Goal: Task Accomplishment & Management: Manage account settings

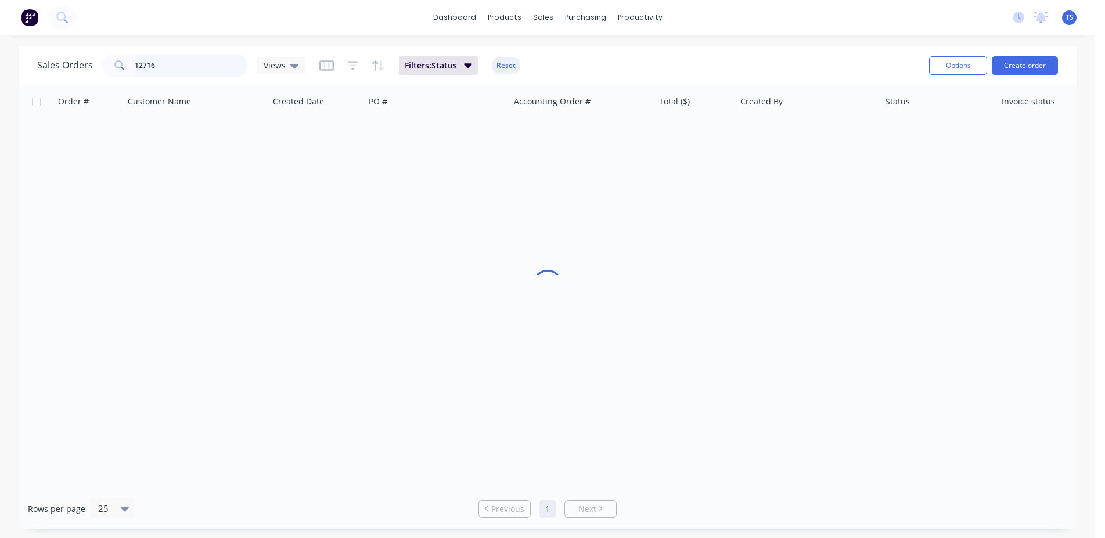
click at [211, 59] on input "12716" at bounding box center [191, 65] width 113 height 23
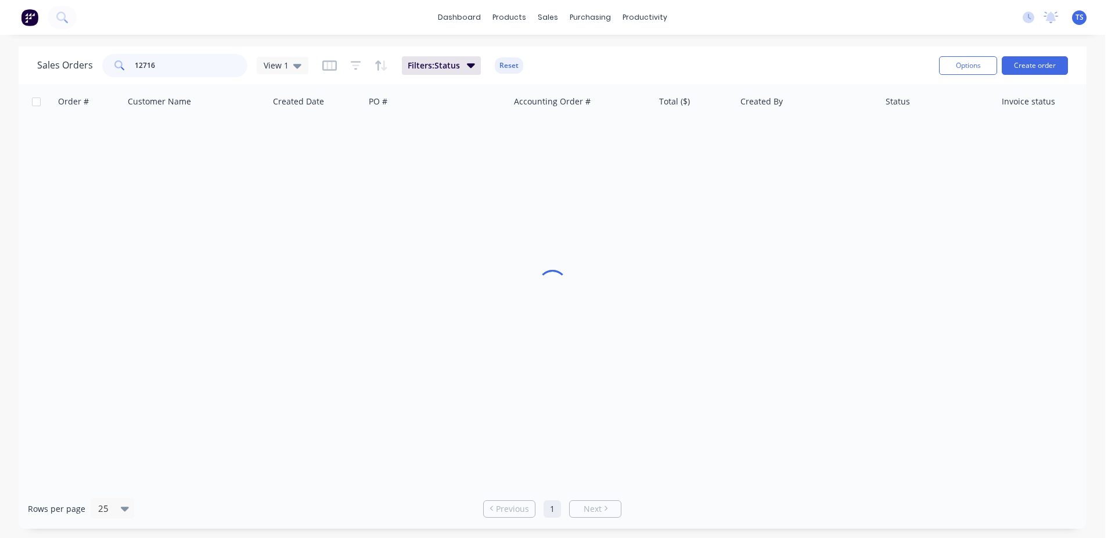
drag, startPoint x: 211, startPoint y: 59, endPoint x: 198, endPoint y: 68, distance: 15.8
click at [210, 60] on input "12716" at bounding box center [191, 65] width 113 height 23
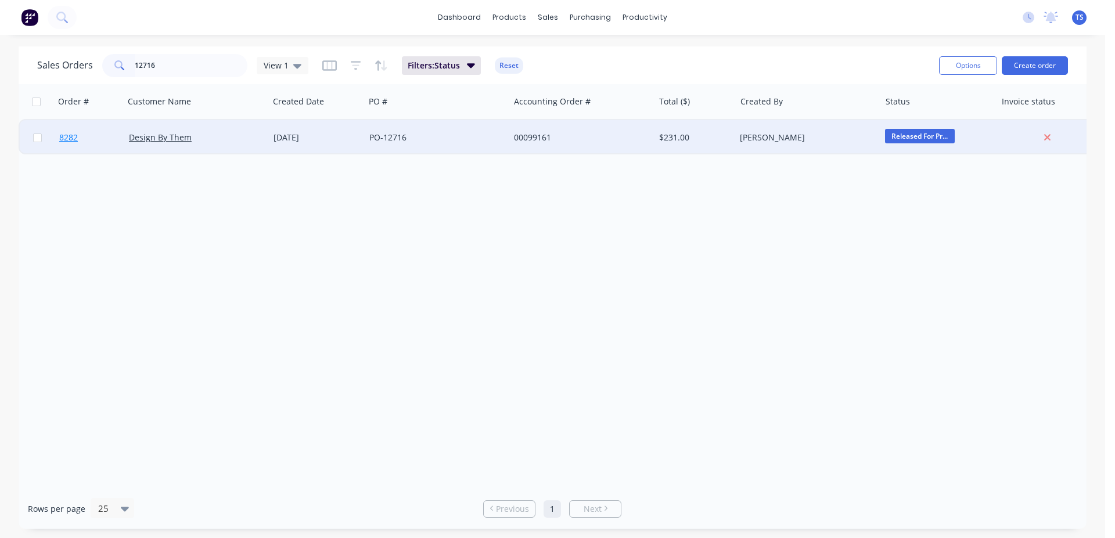
click at [66, 142] on span "8282" at bounding box center [68, 138] width 19 height 12
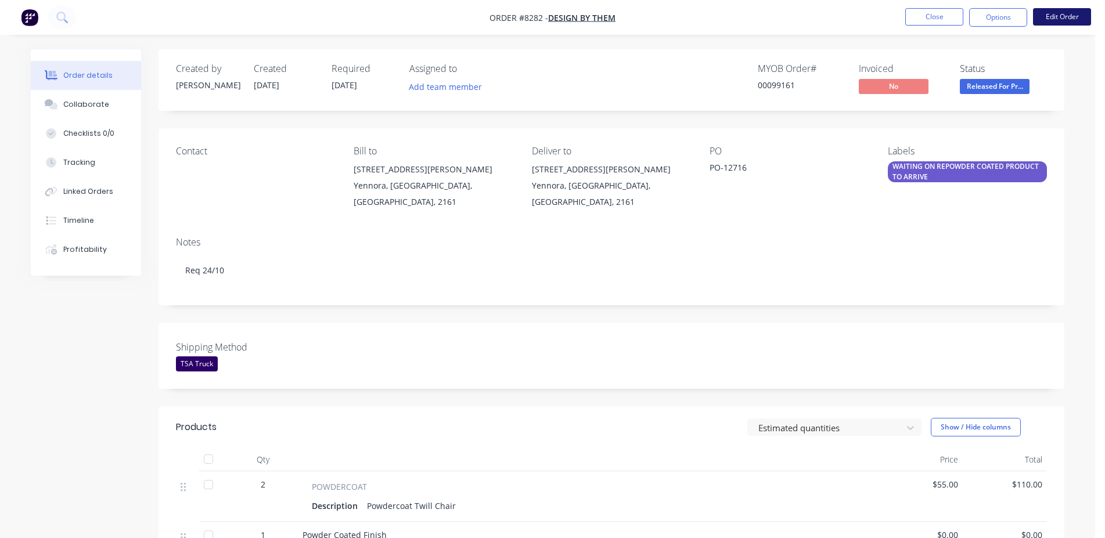
click at [1048, 21] on button "Edit Order" at bounding box center [1062, 16] width 58 height 17
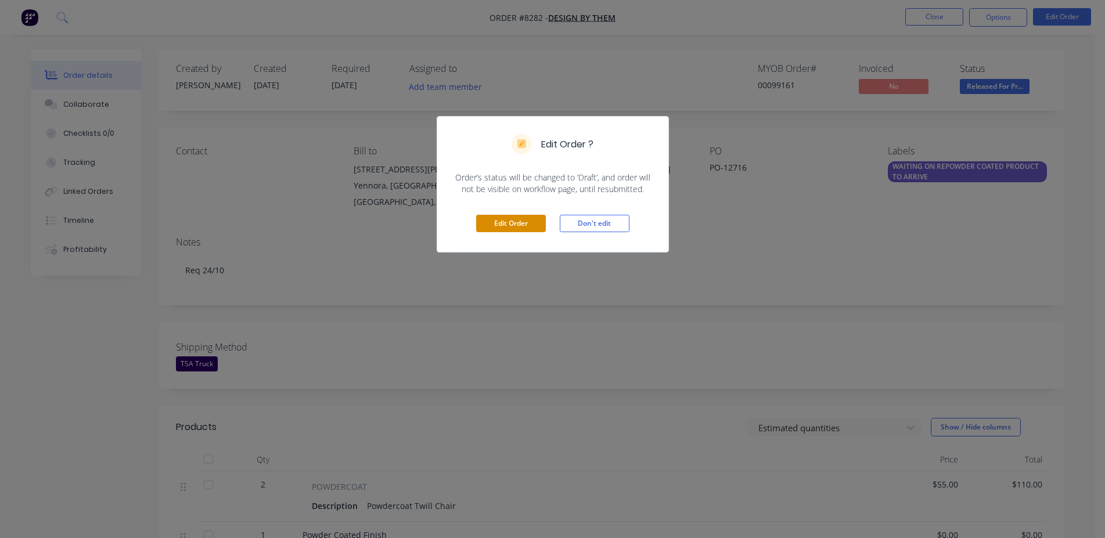
click at [500, 228] on button "Edit Order" at bounding box center [511, 223] width 70 height 17
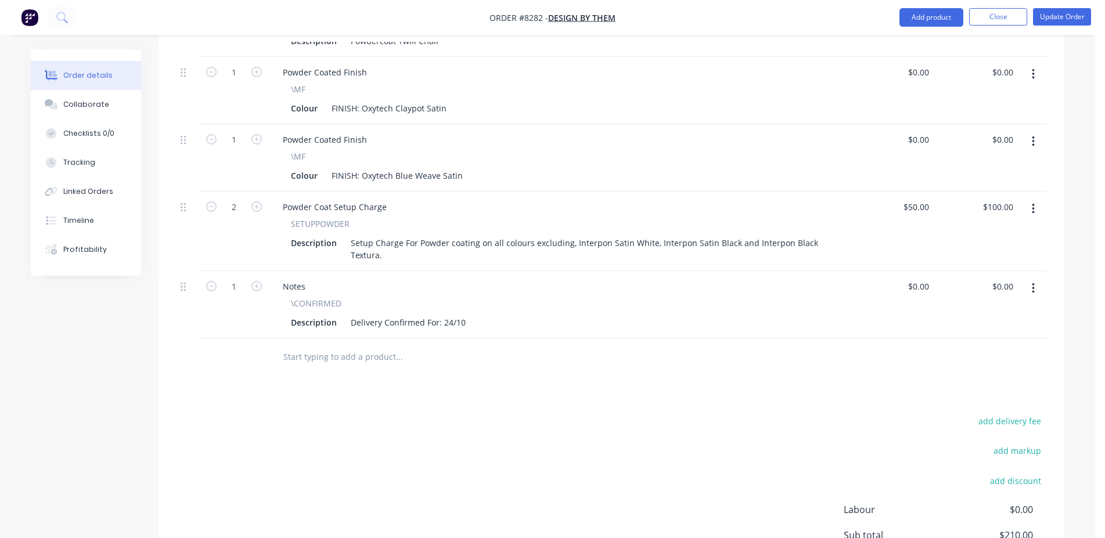
scroll to position [355, 0]
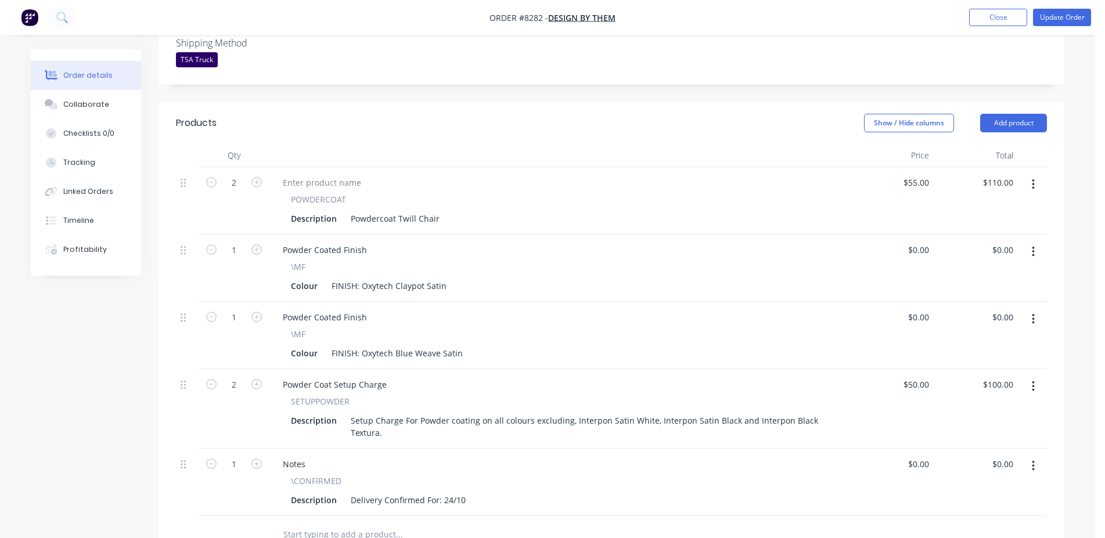
click at [311, 523] on input "text" at bounding box center [399, 534] width 232 height 23
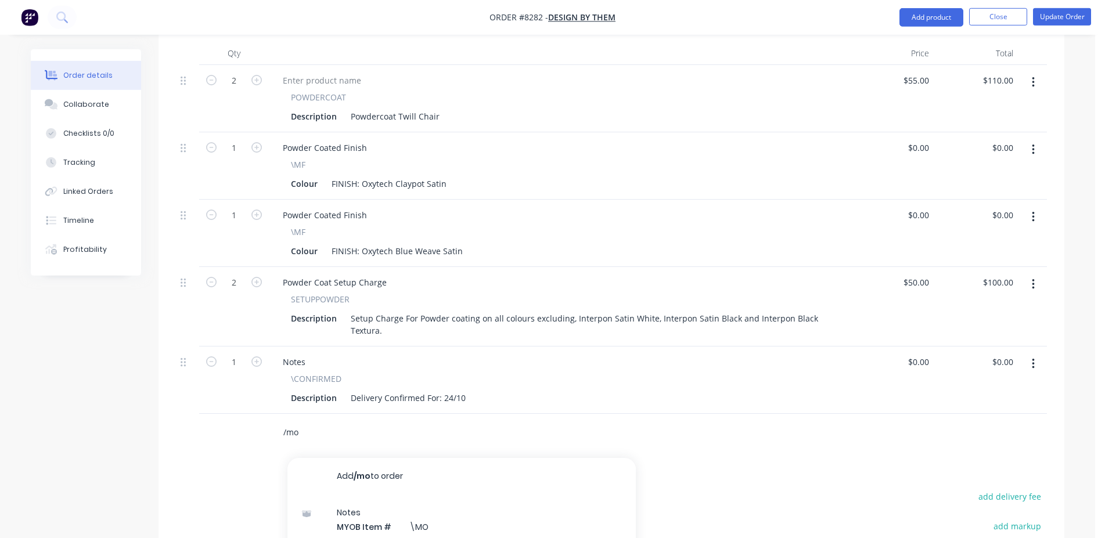
scroll to position [533, 0]
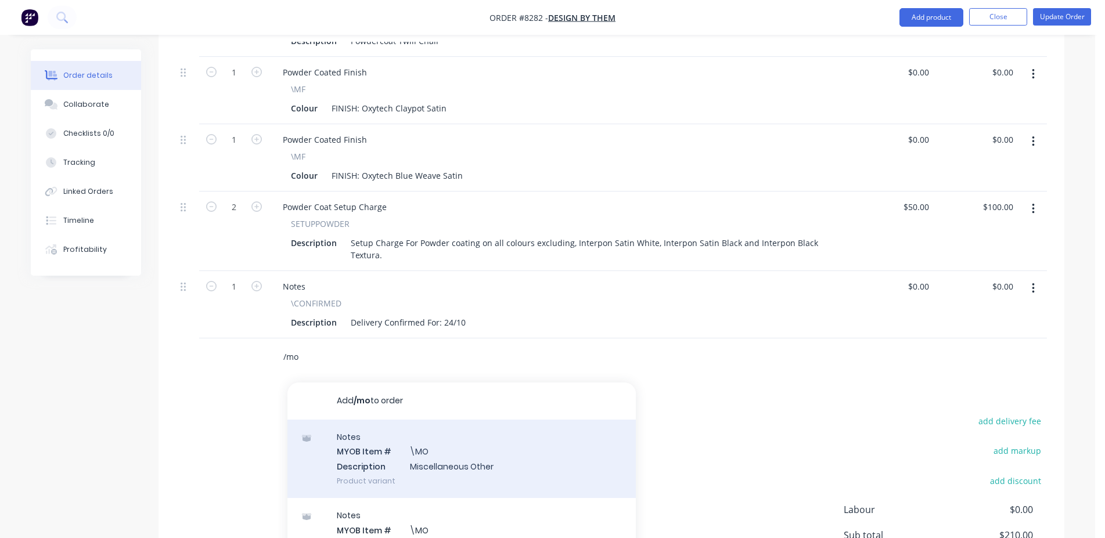
type input "/mo"
click at [412, 420] on div "Notes MYOB Item # \MO Description Miscellaneous Other Product variant" at bounding box center [462, 459] width 349 height 78
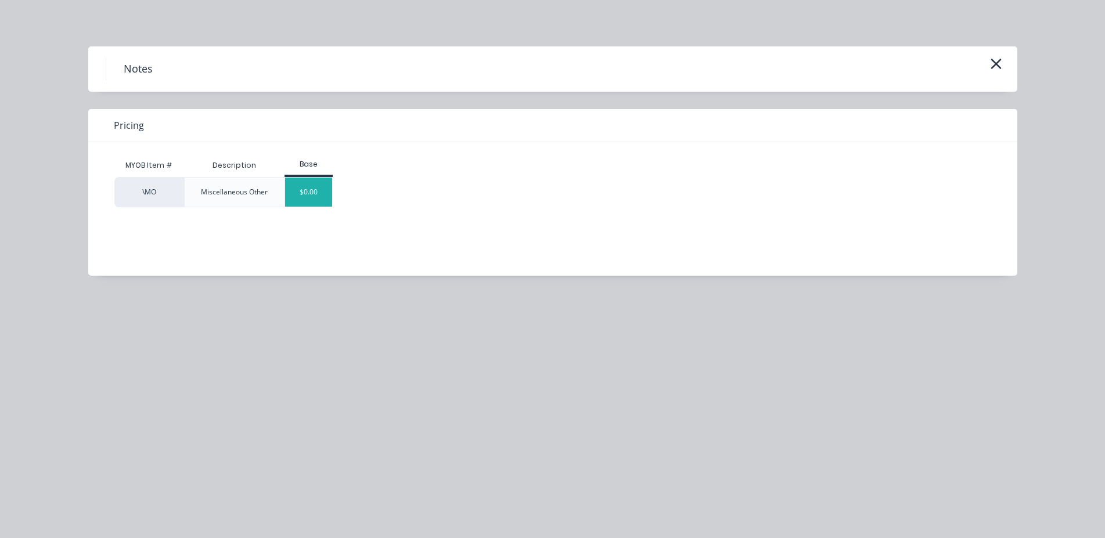
click at [306, 193] on div "$0.00" at bounding box center [308, 192] width 47 height 29
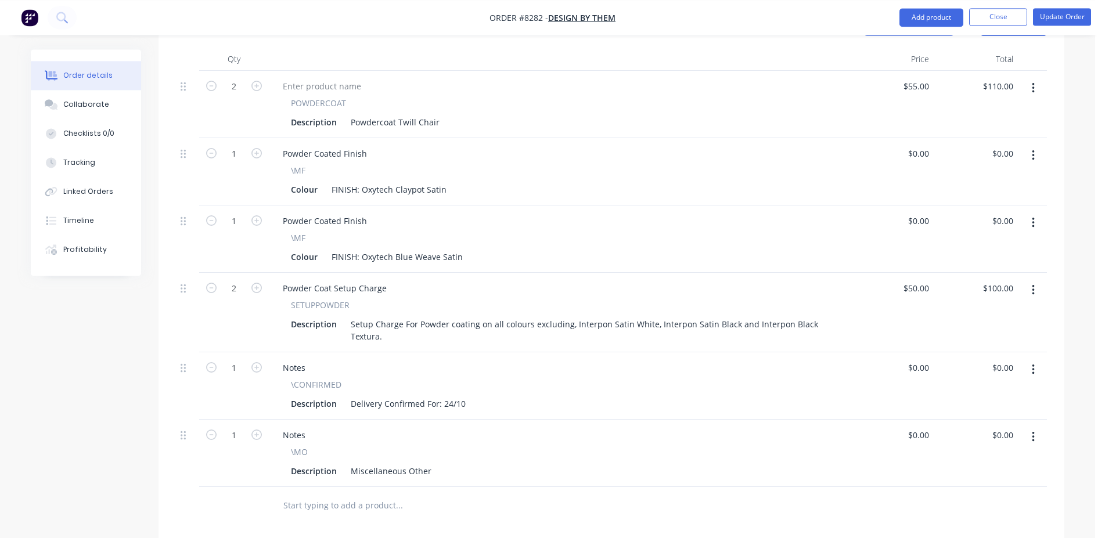
scroll to position [474, 0]
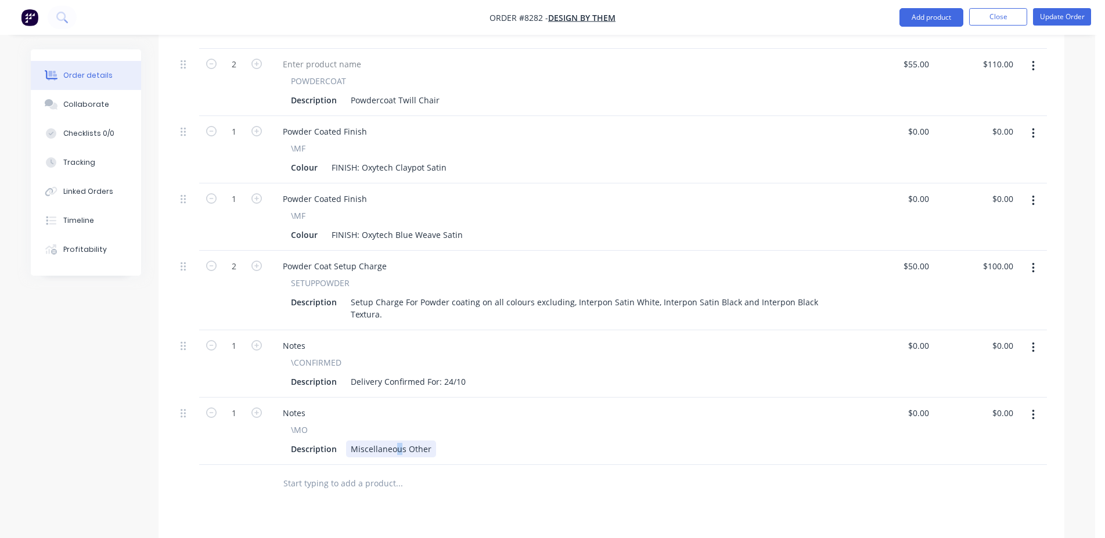
click at [397, 441] on div "Miscellaneous Other" at bounding box center [391, 449] width 90 height 17
click at [1056, 17] on button "Update Order" at bounding box center [1062, 16] width 58 height 17
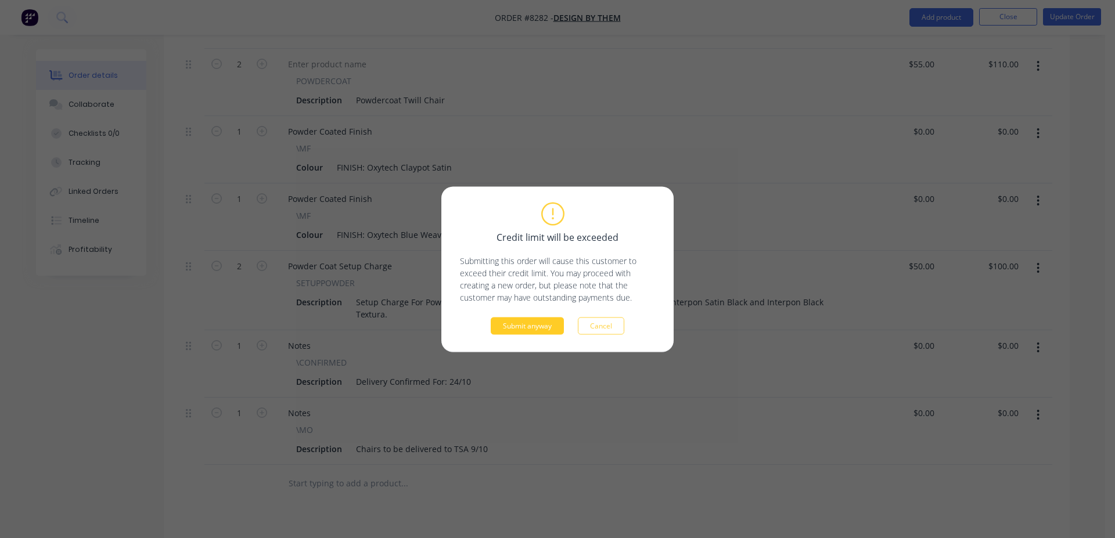
click at [524, 323] on button "Submit anyway" at bounding box center [527, 325] width 73 height 17
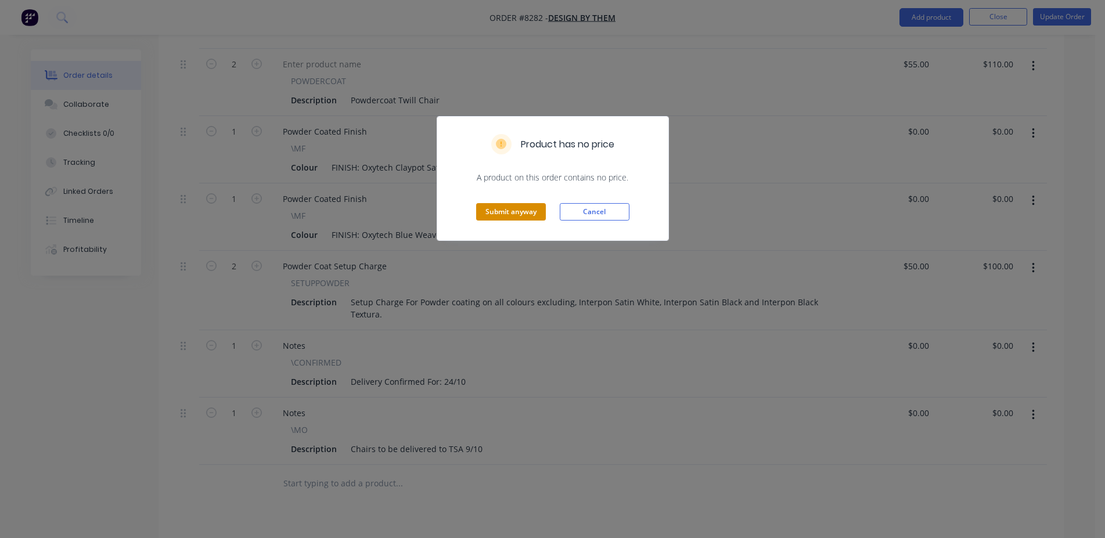
click at [533, 208] on button "Submit anyway" at bounding box center [511, 211] width 70 height 17
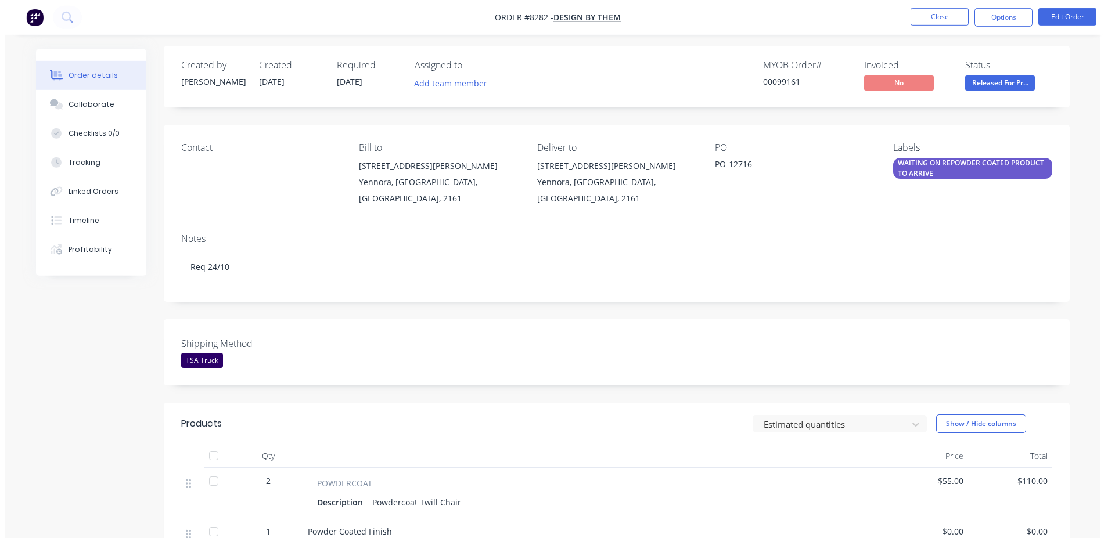
scroll to position [0, 0]
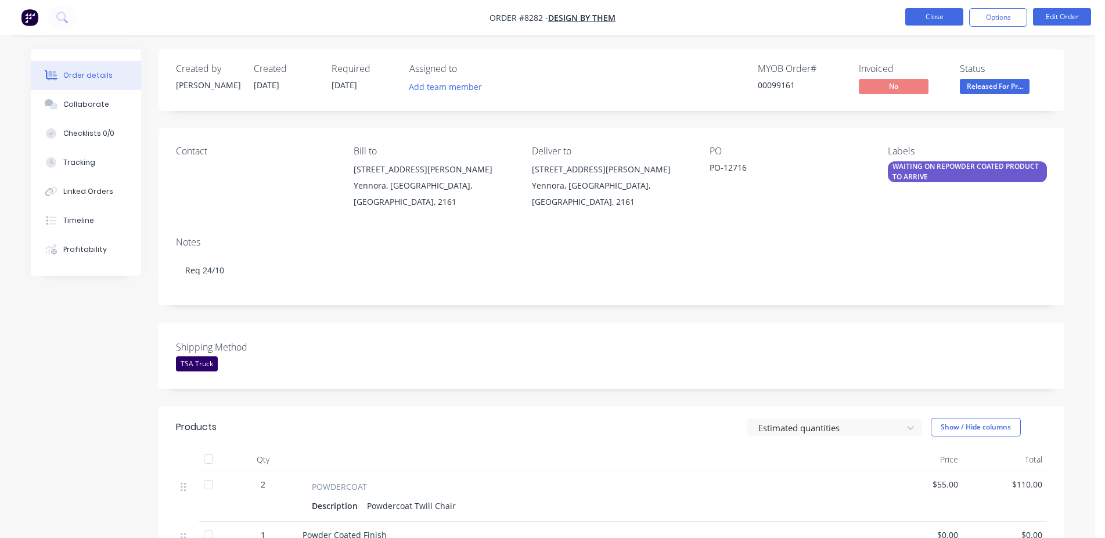
click at [929, 23] on button "Close" at bounding box center [935, 16] width 58 height 17
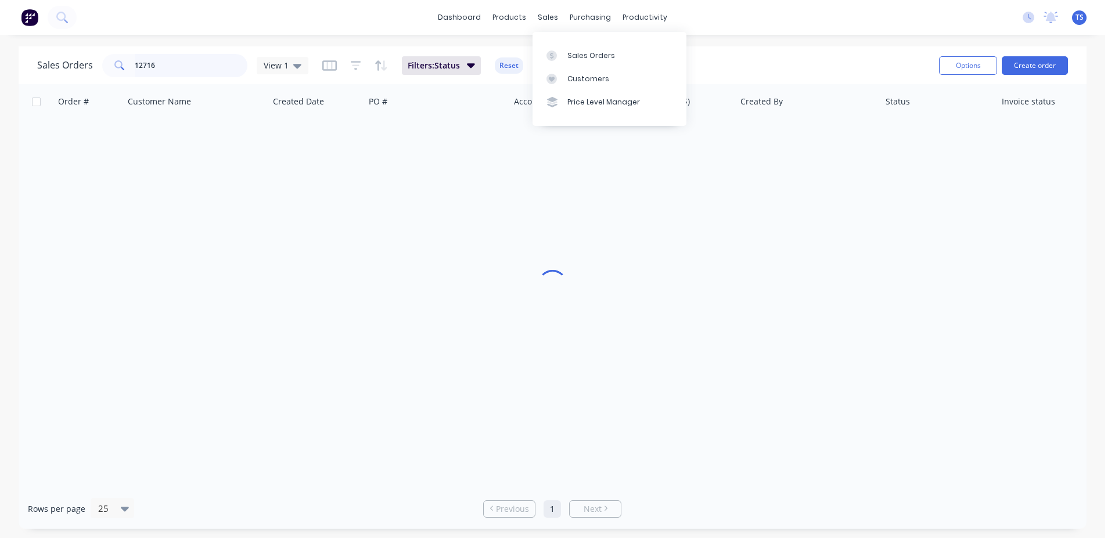
click at [196, 67] on input "12716" at bounding box center [191, 65] width 113 height 23
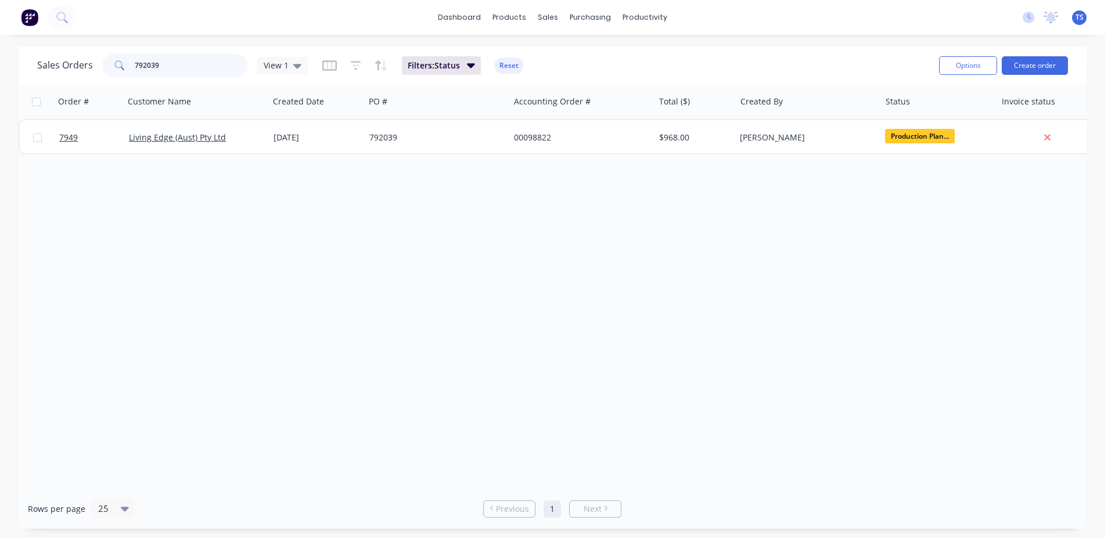
type input "792039"
click at [86, 139] on link "7949" at bounding box center [94, 137] width 70 height 35
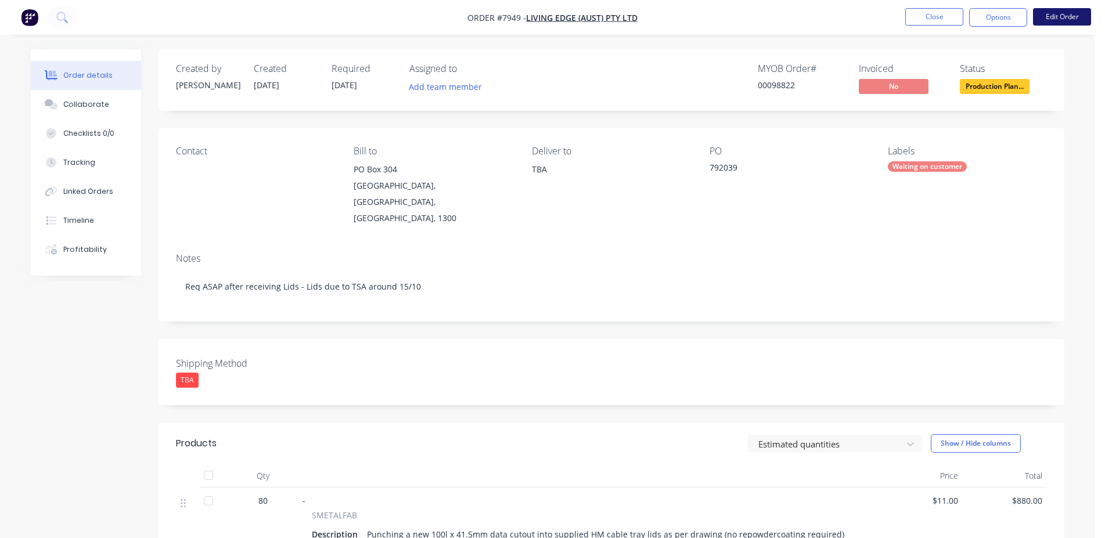
click at [1041, 24] on button "Edit Order" at bounding box center [1062, 16] width 58 height 17
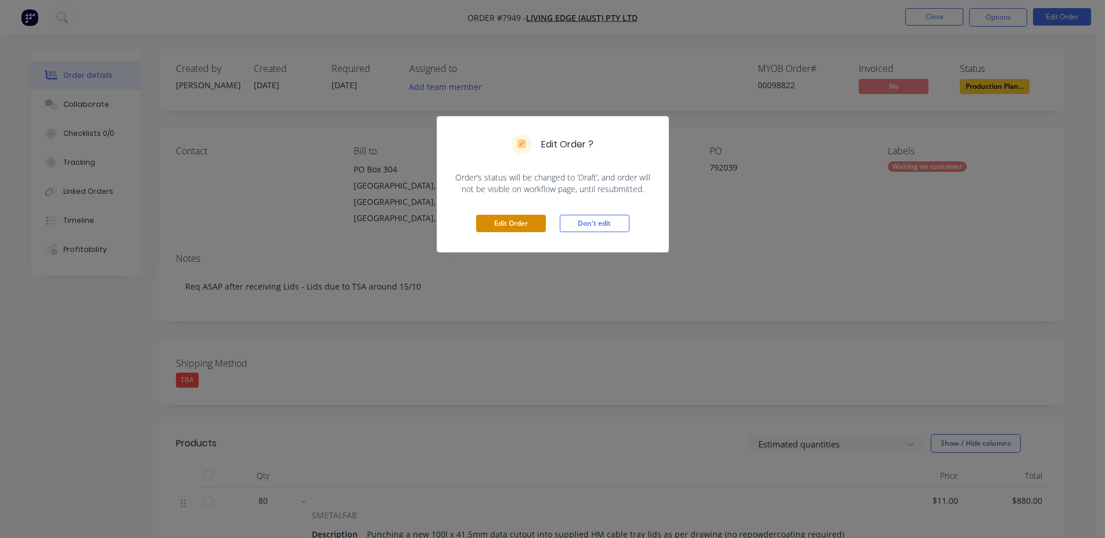
click at [513, 217] on button "Edit Order" at bounding box center [511, 223] width 70 height 17
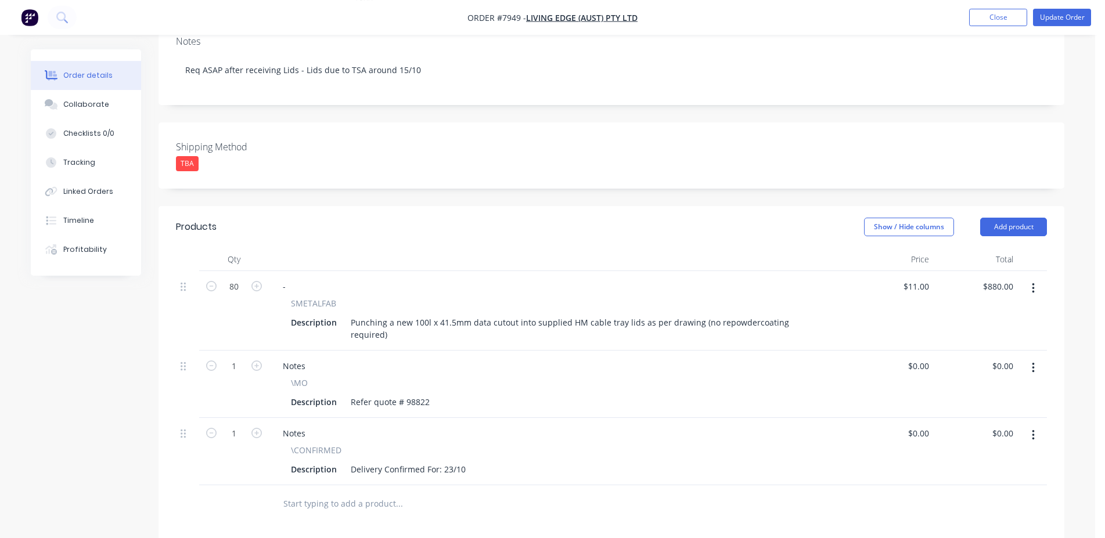
scroll to position [237, 0]
click at [378, 491] on input "text" at bounding box center [399, 502] width 232 height 23
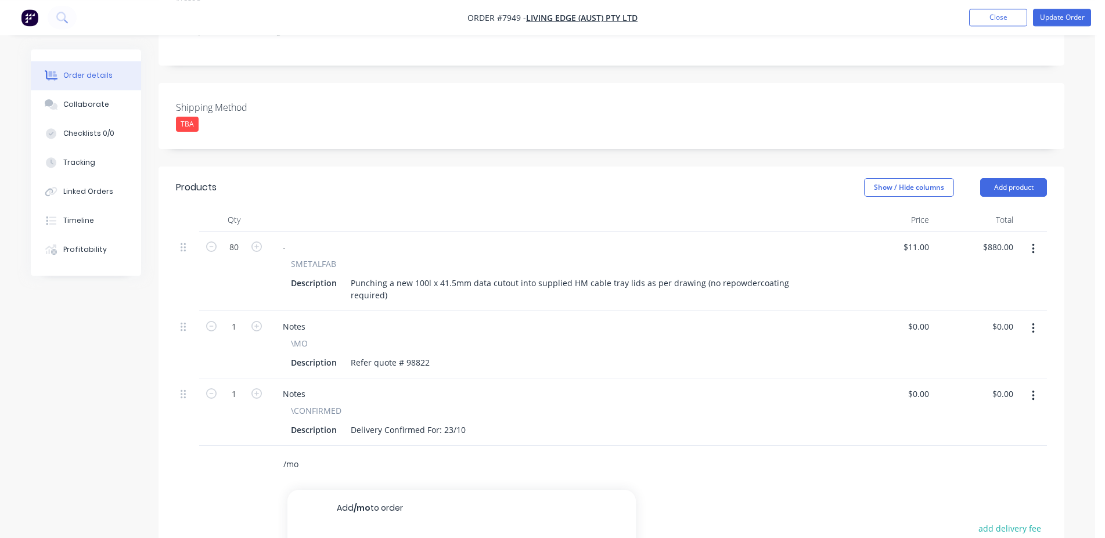
scroll to position [296, 0]
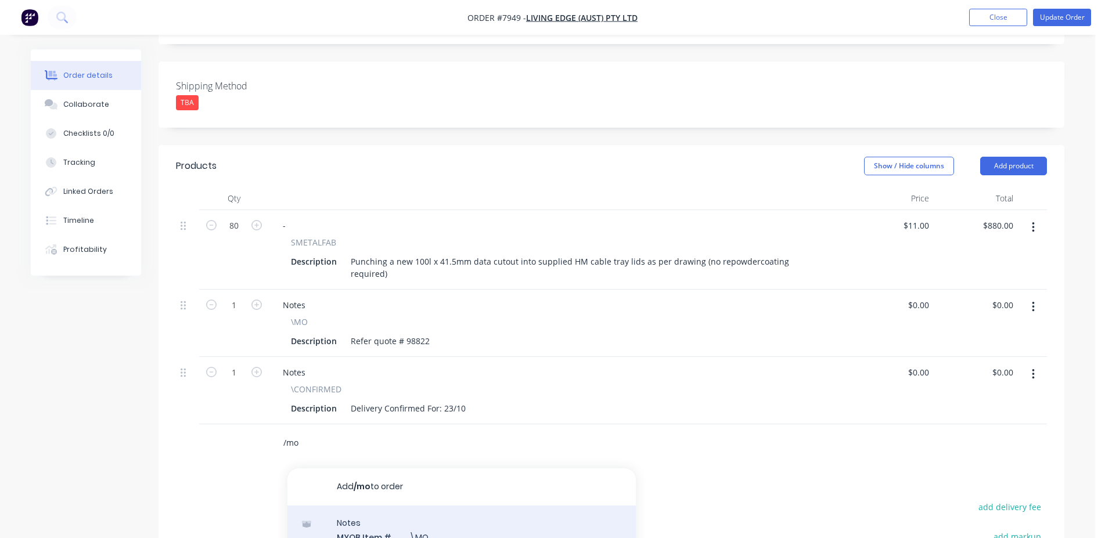
type input "/mo"
click at [452, 506] on div "Notes MYOB Item # \MO Description Miscellaneous Other Product variant" at bounding box center [462, 545] width 349 height 78
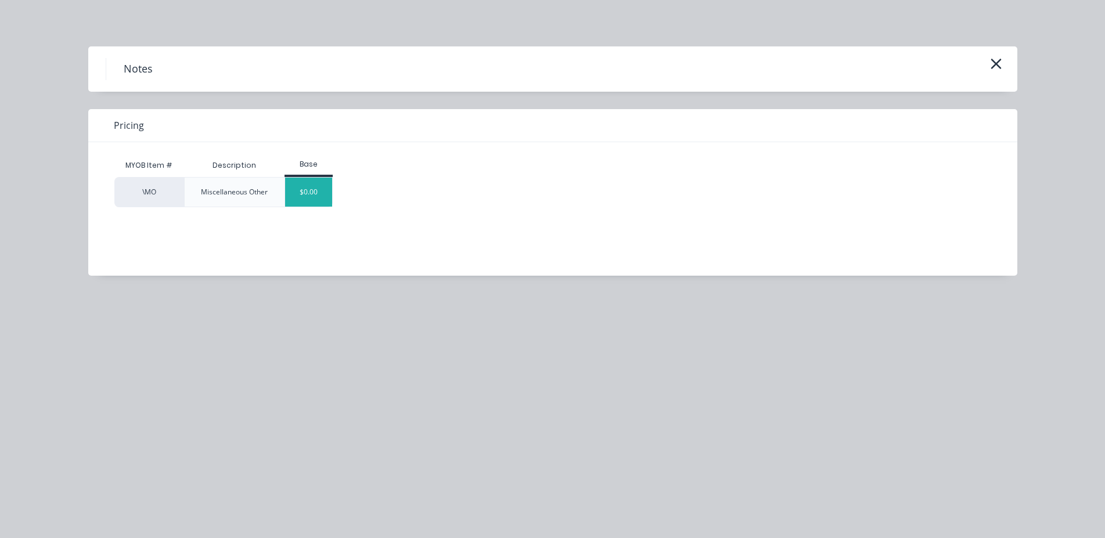
click at [303, 197] on div "$0.00" at bounding box center [308, 192] width 47 height 29
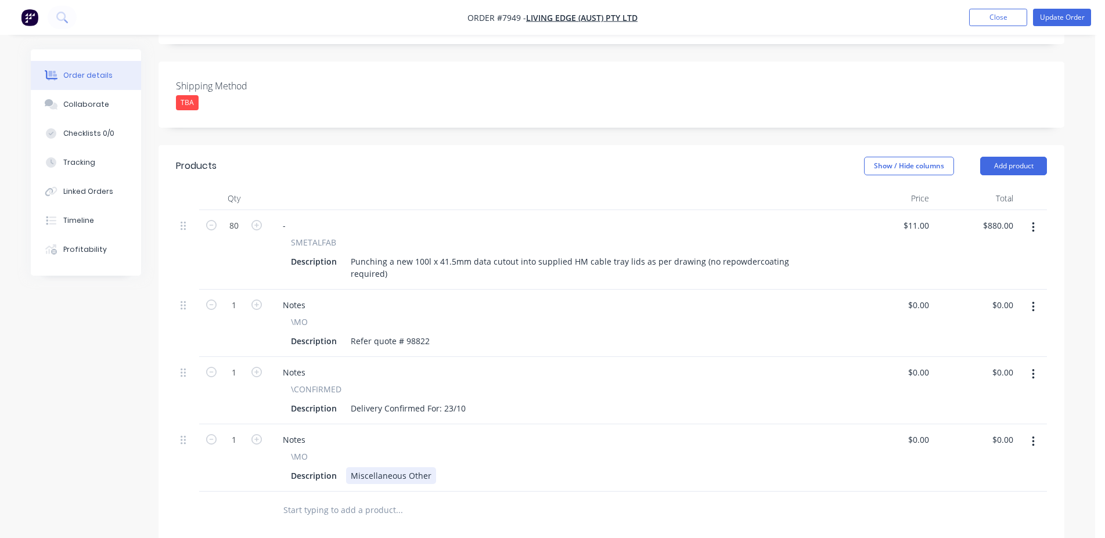
click at [403, 468] on div "Miscellaneous Other" at bounding box center [391, 476] width 90 height 17
click at [1075, 28] on nav "Order #7949 - Living Edge (Aust) Pty Ltd Add product Close Update Order" at bounding box center [552, 17] width 1105 height 35
click at [1074, 22] on button "Update Order" at bounding box center [1062, 17] width 58 height 17
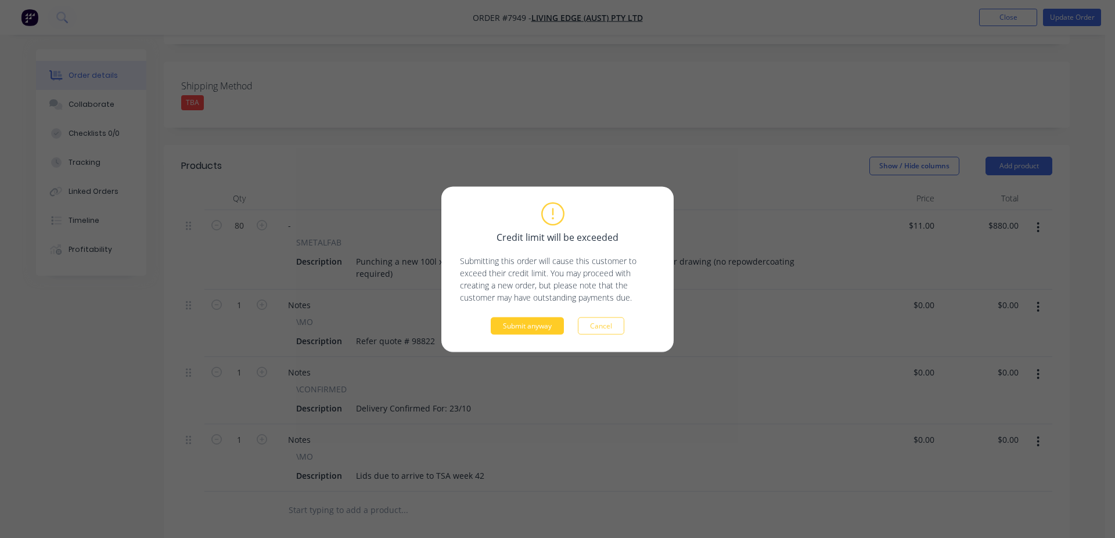
click at [541, 324] on button "Submit anyway" at bounding box center [527, 325] width 73 height 17
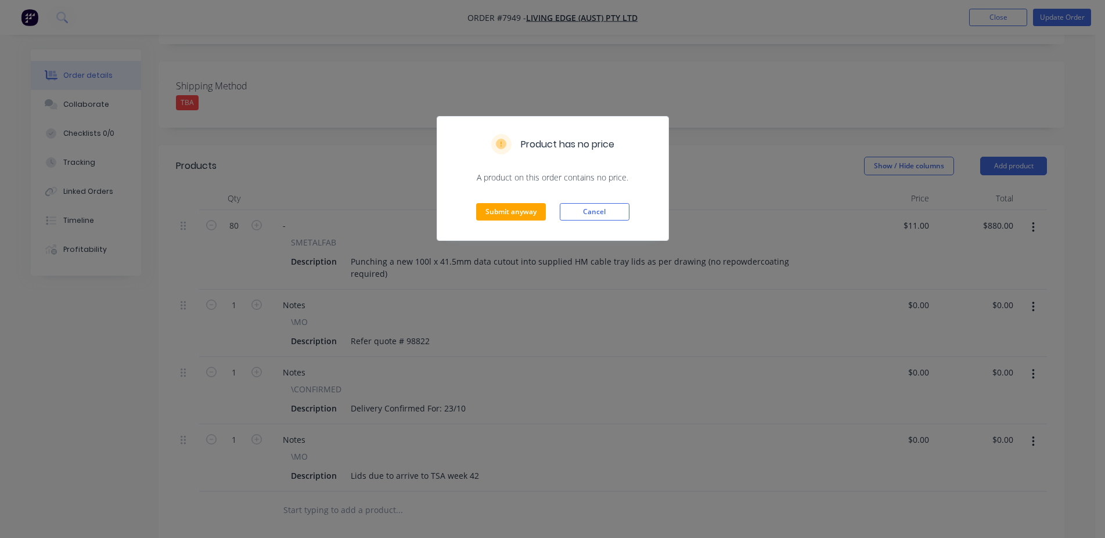
click at [497, 199] on div "Submit anyway Cancel" at bounding box center [552, 212] width 231 height 57
click at [502, 209] on button "Submit anyway" at bounding box center [511, 211] width 70 height 17
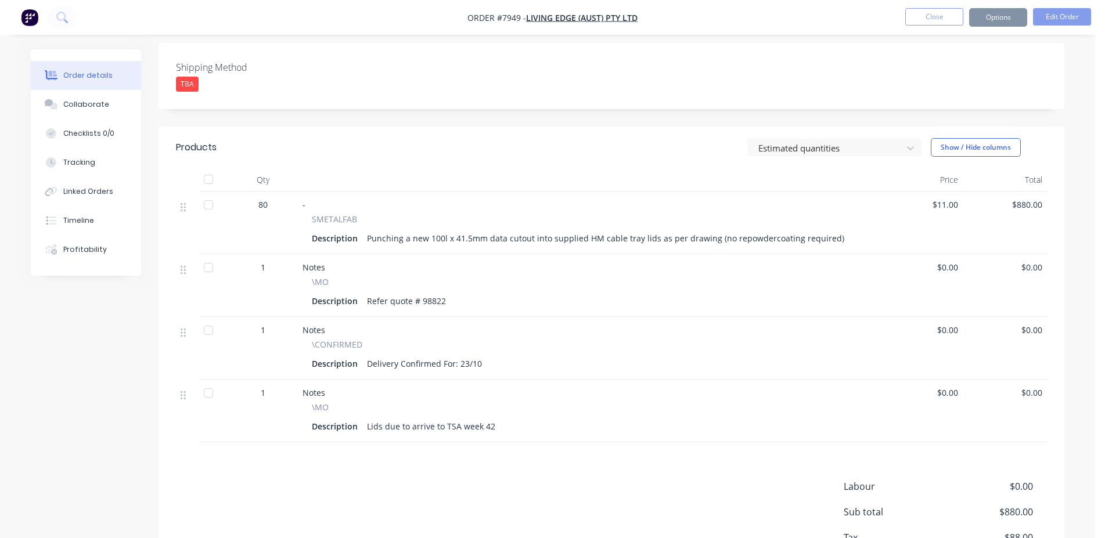
scroll to position [294, 0]
click at [944, 8] on button "Close" at bounding box center [935, 16] width 58 height 17
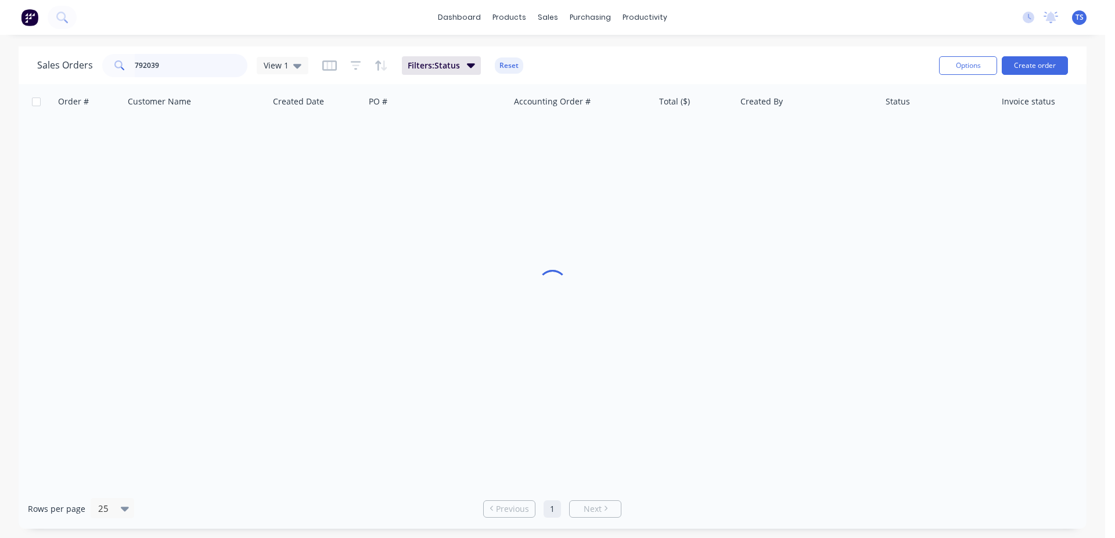
click at [199, 64] on input "792039" at bounding box center [191, 65] width 113 height 23
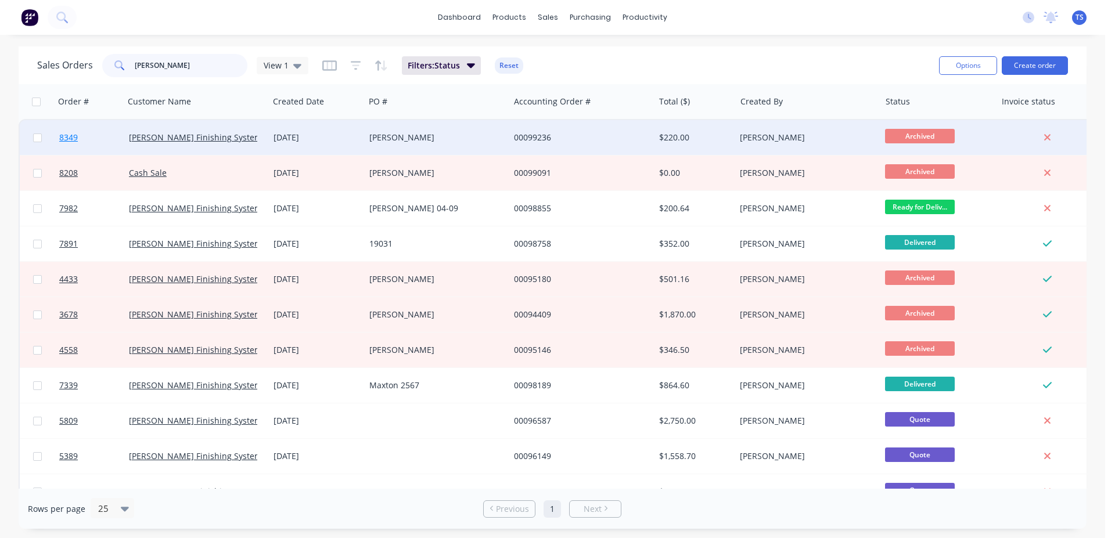
type input "[PERSON_NAME]"
click at [94, 149] on link "8349" at bounding box center [94, 137] width 70 height 35
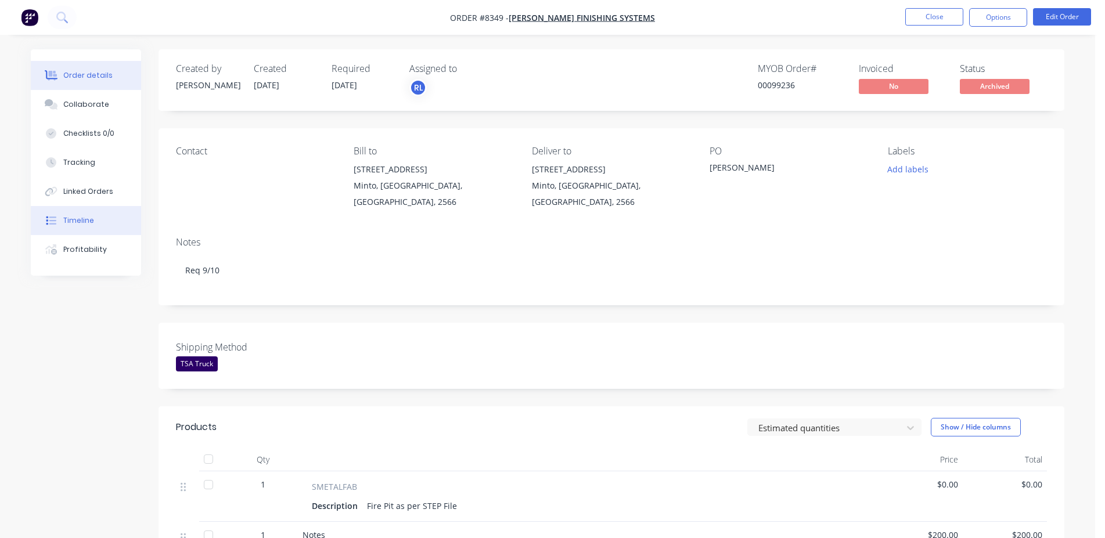
click at [67, 214] on button "Timeline" at bounding box center [86, 220] width 110 height 29
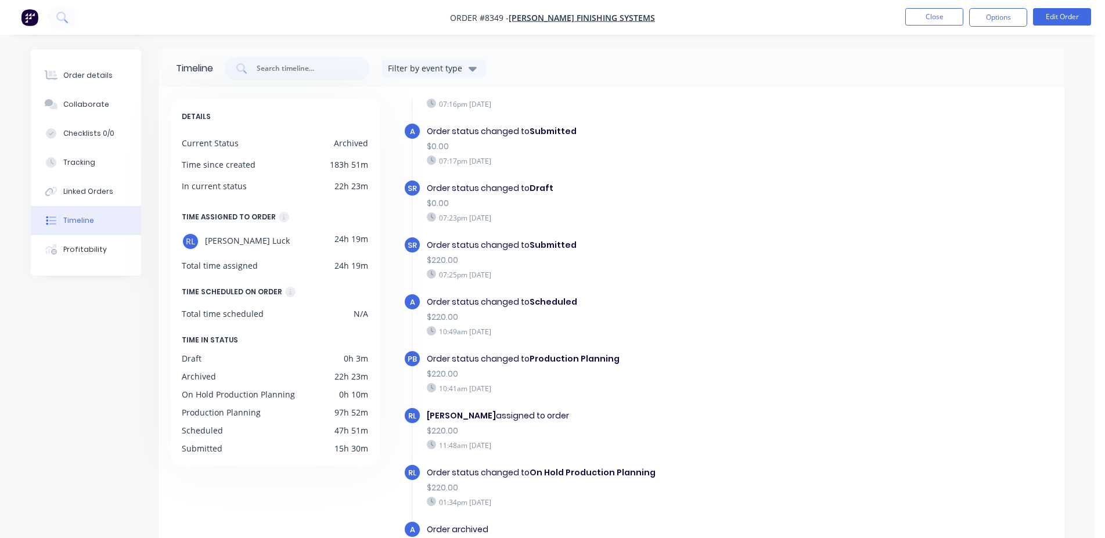
scroll to position [89, 0]
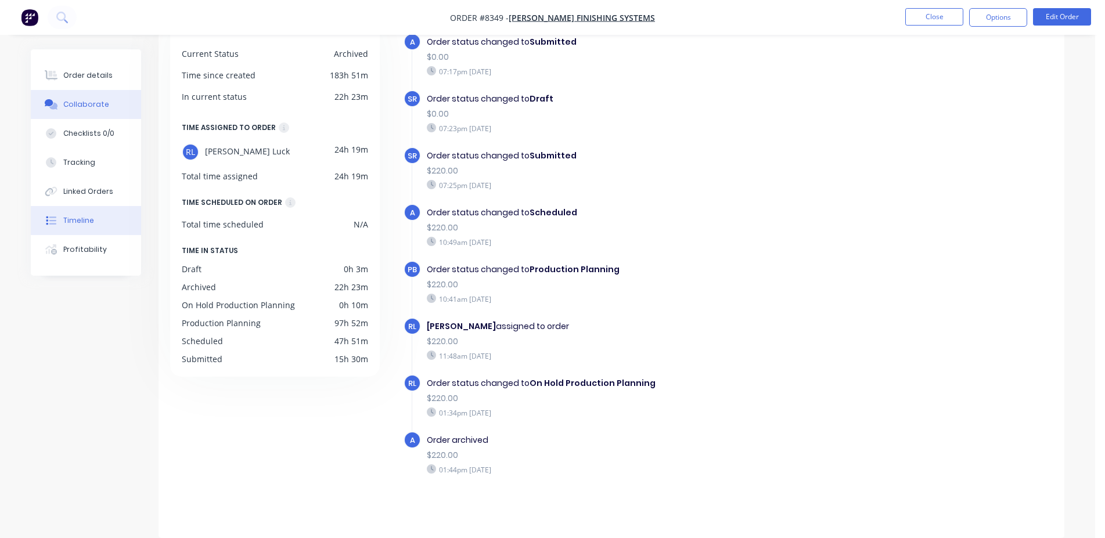
click at [88, 92] on button "Collaborate" at bounding box center [86, 104] width 110 height 29
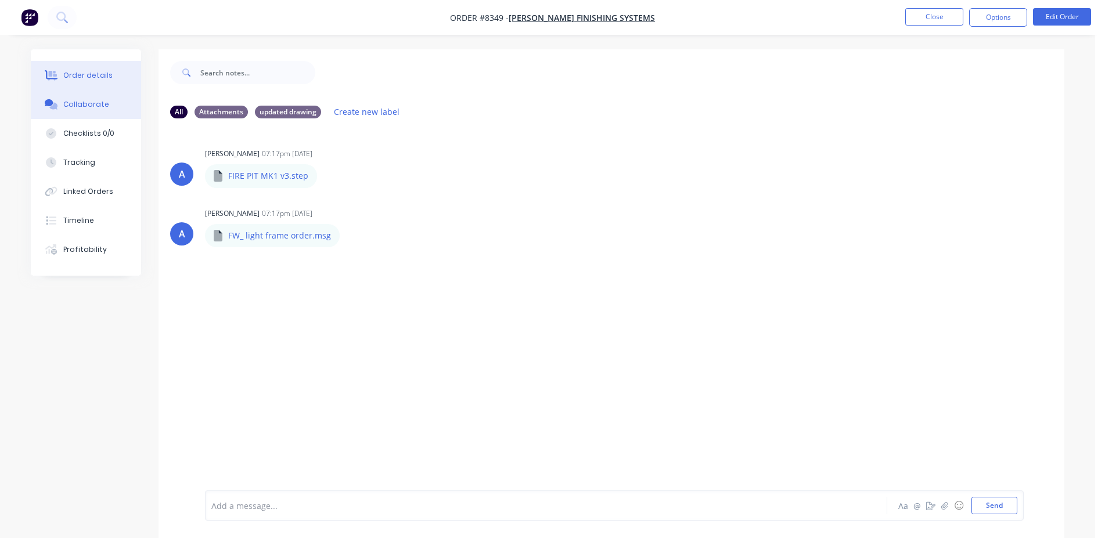
click at [81, 77] on div "Order details" at bounding box center [87, 75] width 49 height 10
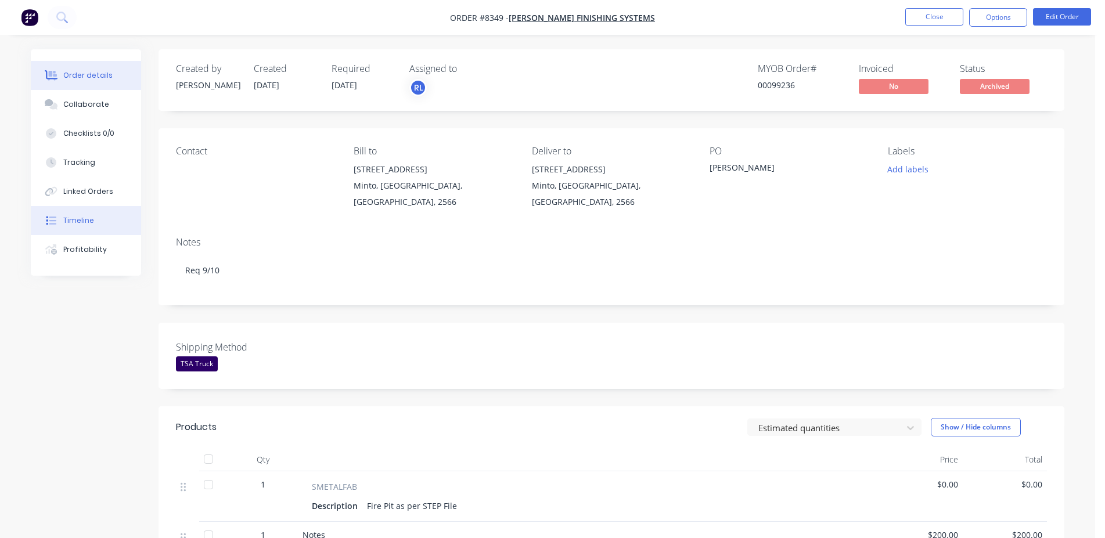
click at [107, 207] on button "Timeline" at bounding box center [86, 220] width 110 height 29
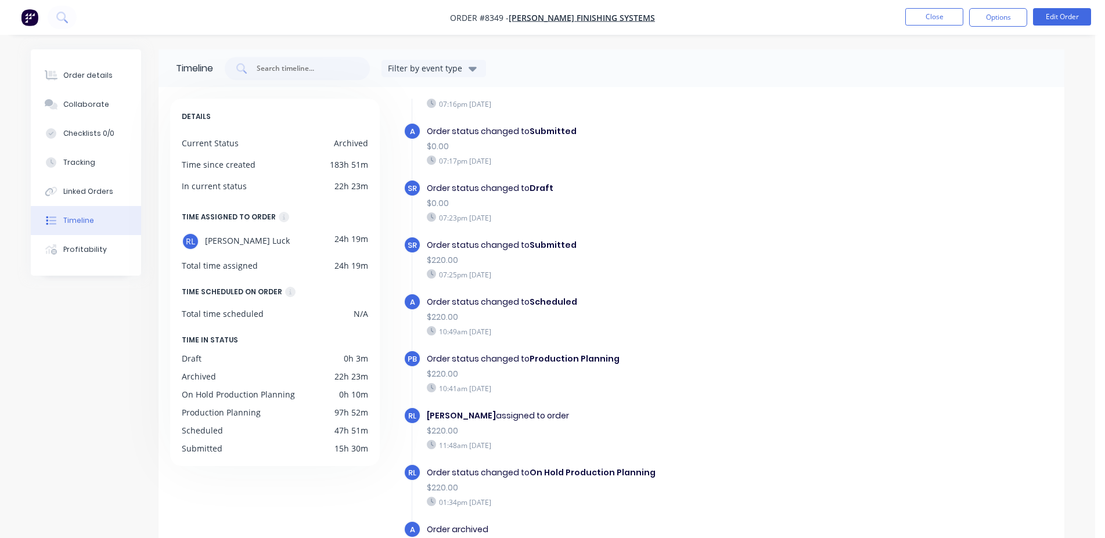
scroll to position [89, 0]
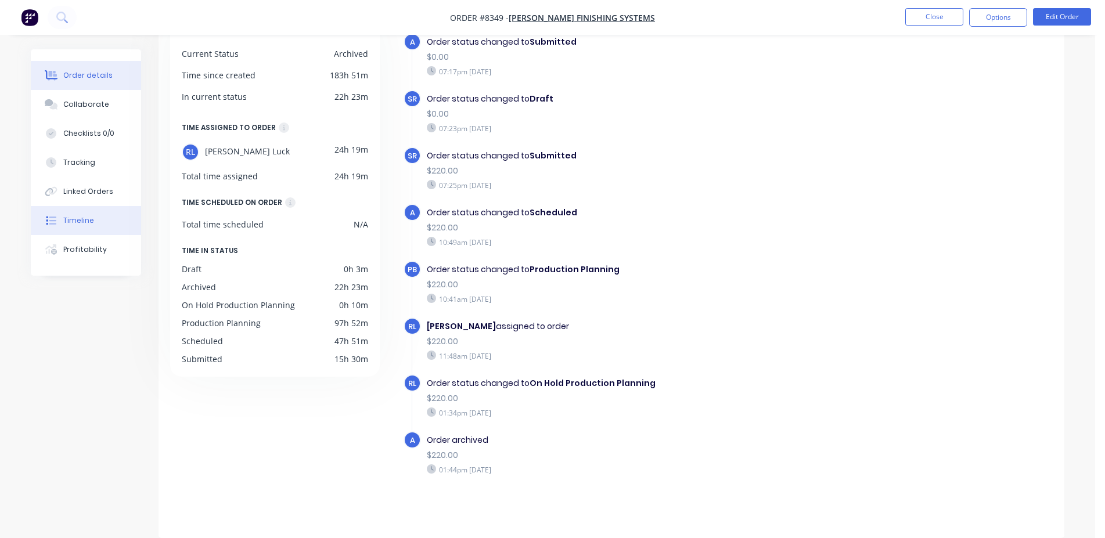
click at [67, 81] on button "Order details" at bounding box center [86, 75] width 110 height 29
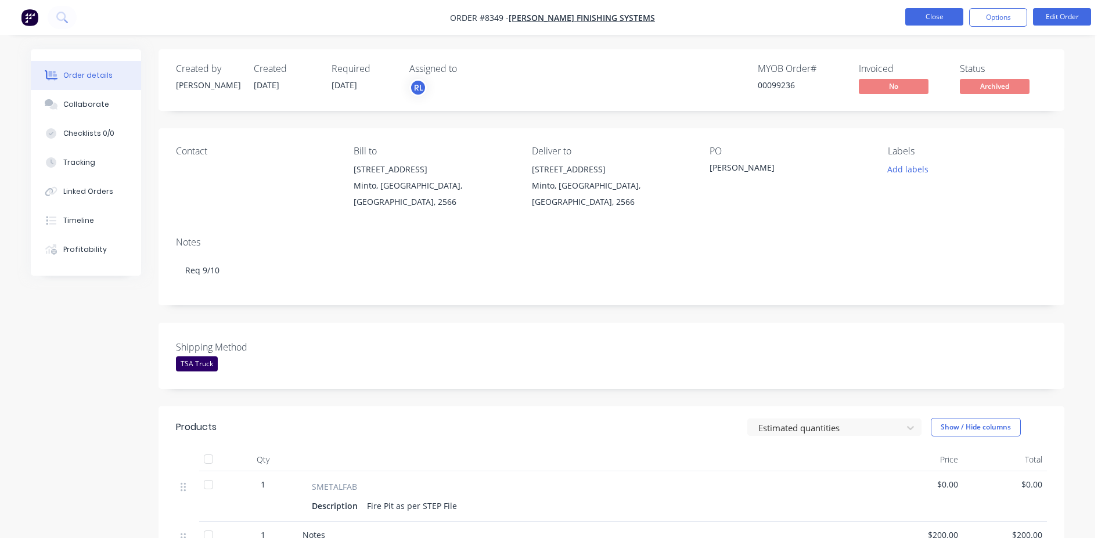
click at [918, 16] on button "Close" at bounding box center [935, 16] width 58 height 17
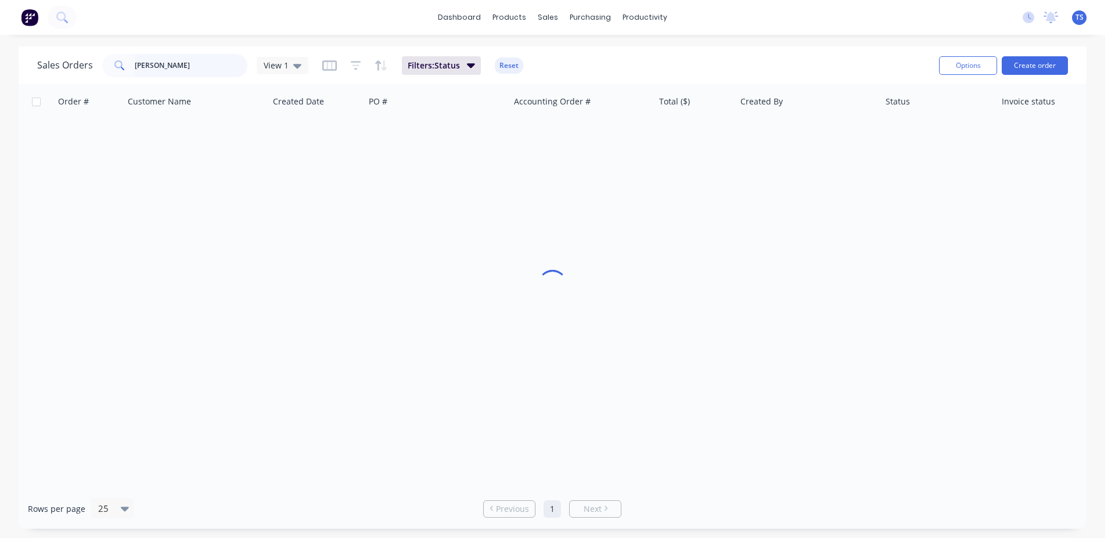
click at [181, 69] on input "[PERSON_NAME]" at bounding box center [191, 65] width 113 height 23
type input "99281"
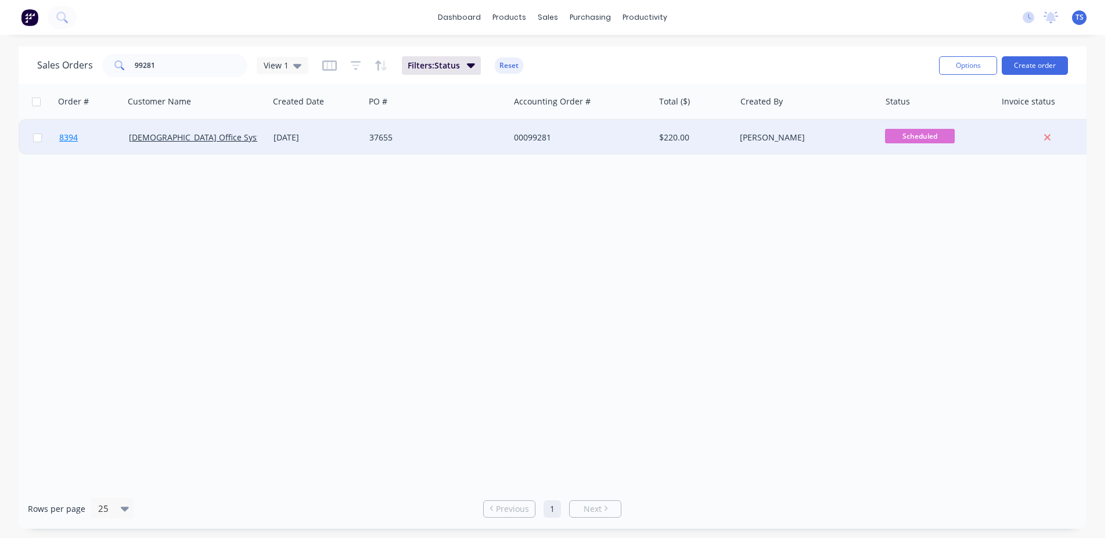
click at [100, 146] on link "8394" at bounding box center [94, 137] width 70 height 35
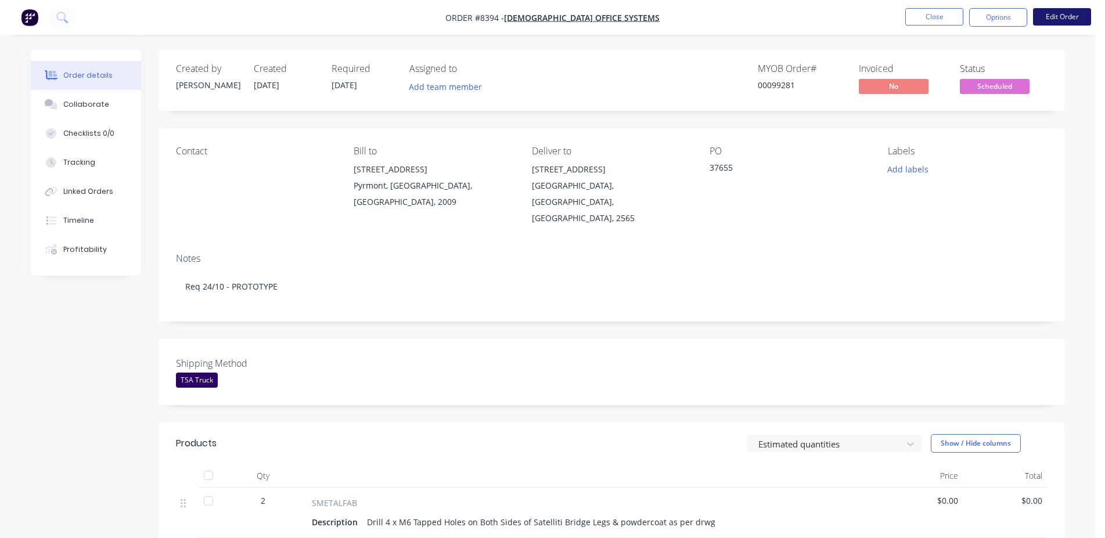
click at [1056, 20] on button "Edit Order" at bounding box center [1062, 16] width 58 height 17
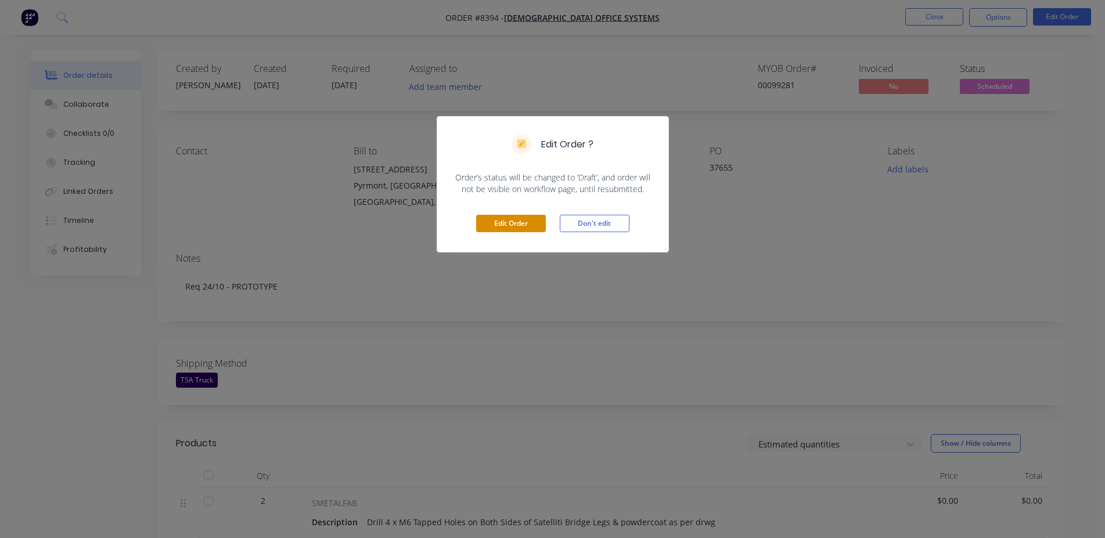
click at [518, 222] on button "Edit Order" at bounding box center [511, 223] width 70 height 17
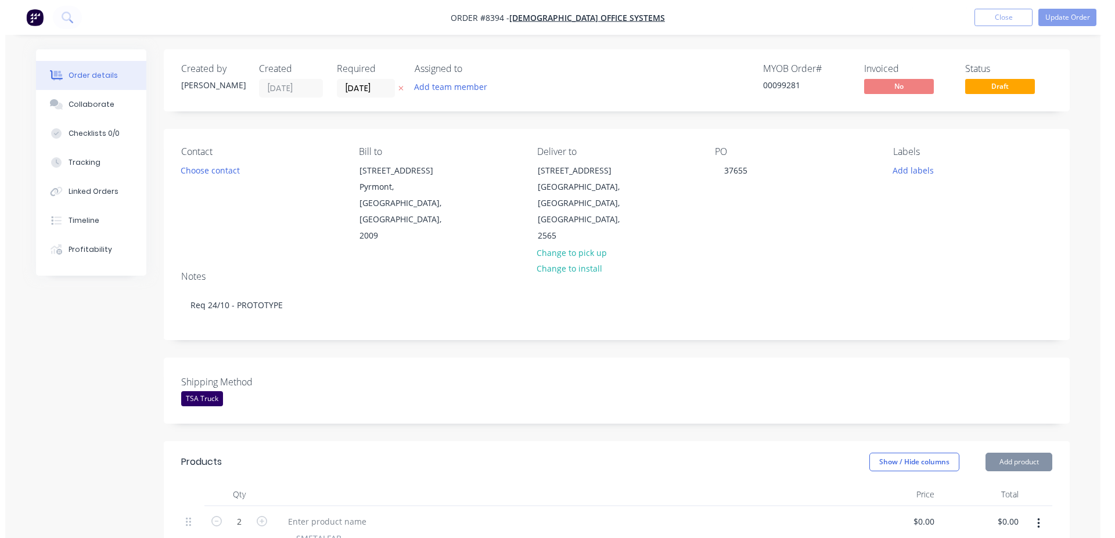
scroll to position [446, 0]
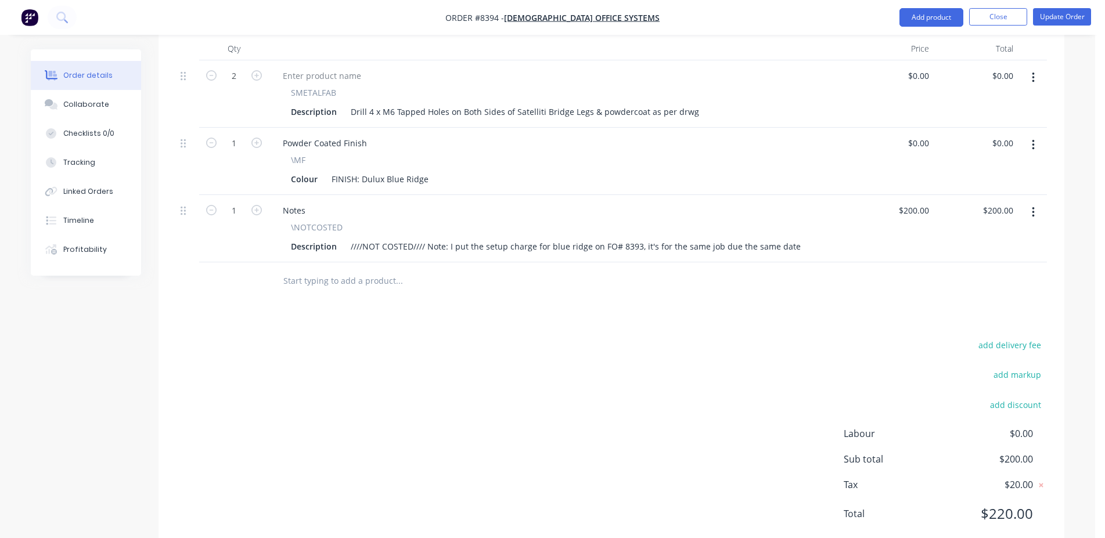
click at [379, 270] on input "text" at bounding box center [399, 281] width 232 height 23
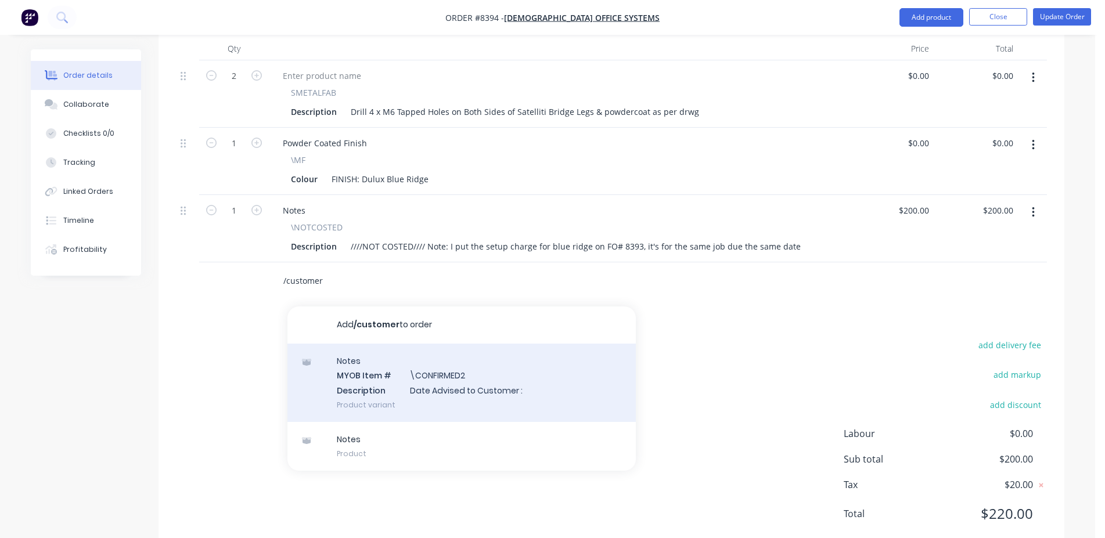
type input "/customer"
click at [449, 347] on div "Notes MYOB Item # \CONFIRMED2 Description Date Advised to Customer : Product va…" at bounding box center [462, 383] width 349 height 78
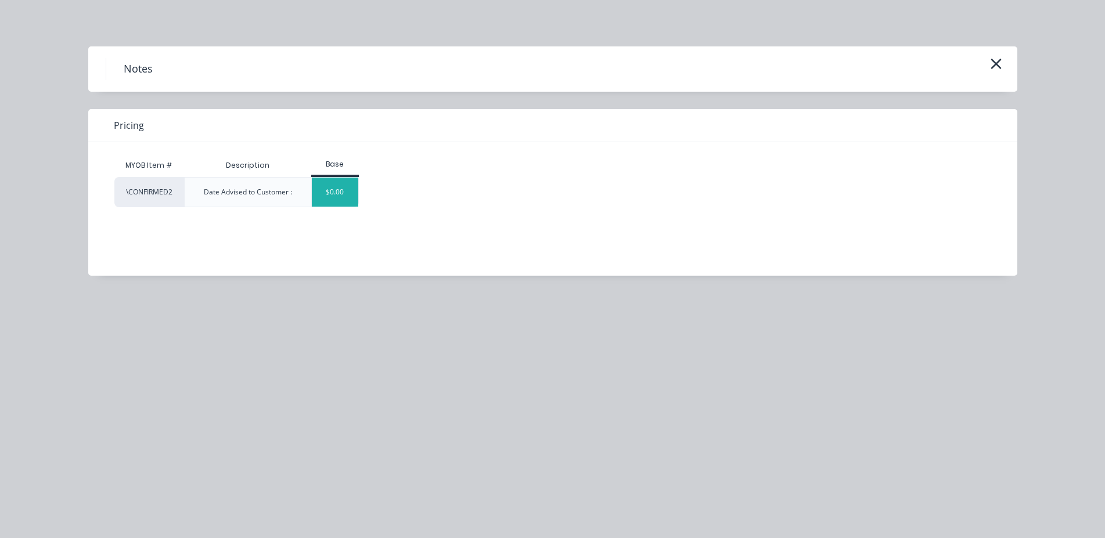
click at [354, 191] on div "$0.00" at bounding box center [335, 192] width 47 height 29
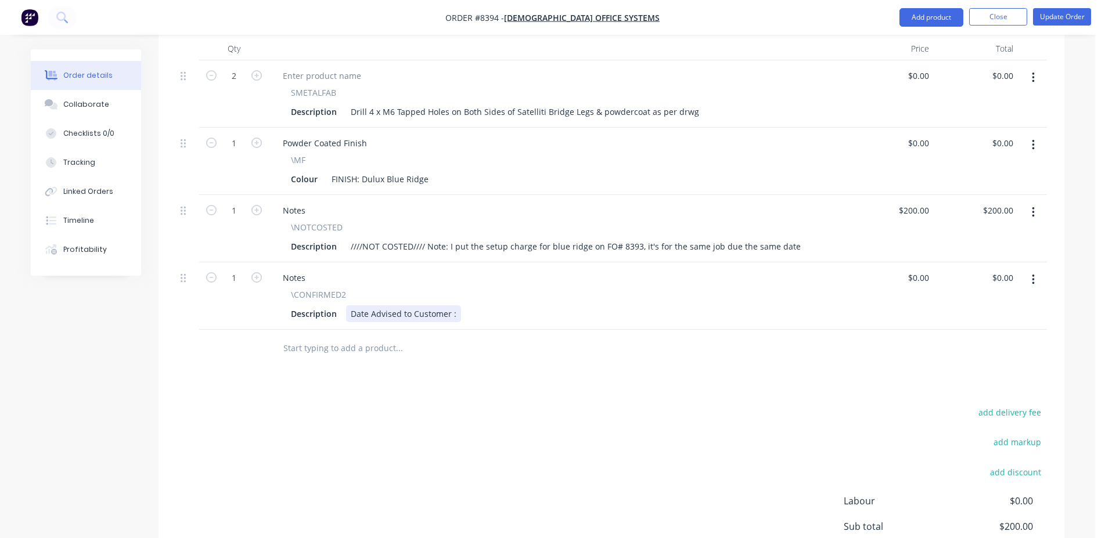
click at [457, 306] on div "Date Advised to Customer :" at bounding box center [403, 314] width 115 height 17
click at [1062, 16] on button "Update Order" at bounding box center [1062, 16] width 58 height 17
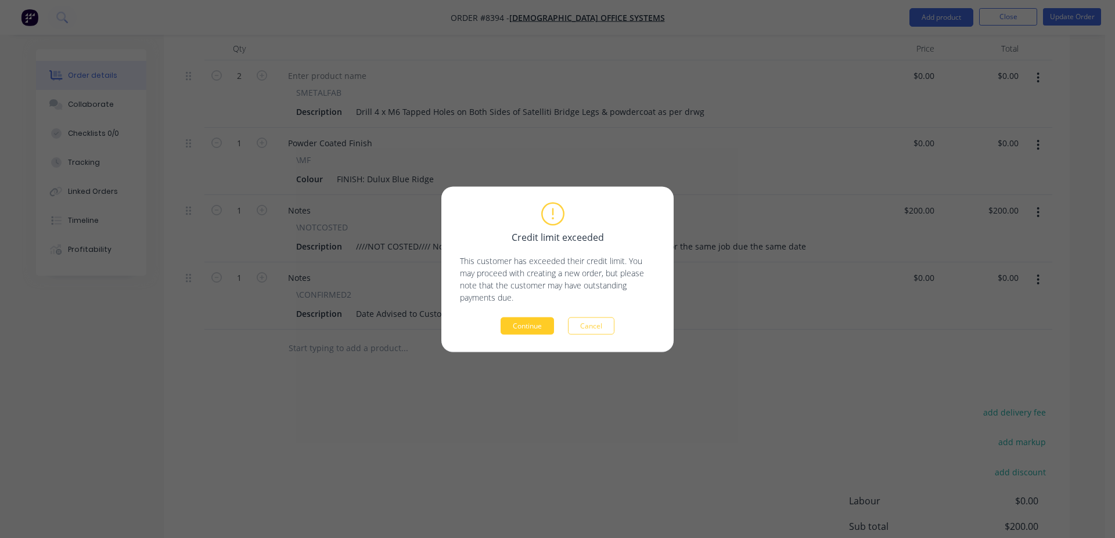
click at [529, 322] on button "Continue" at bounding box center [527, 325] width 53 height 17
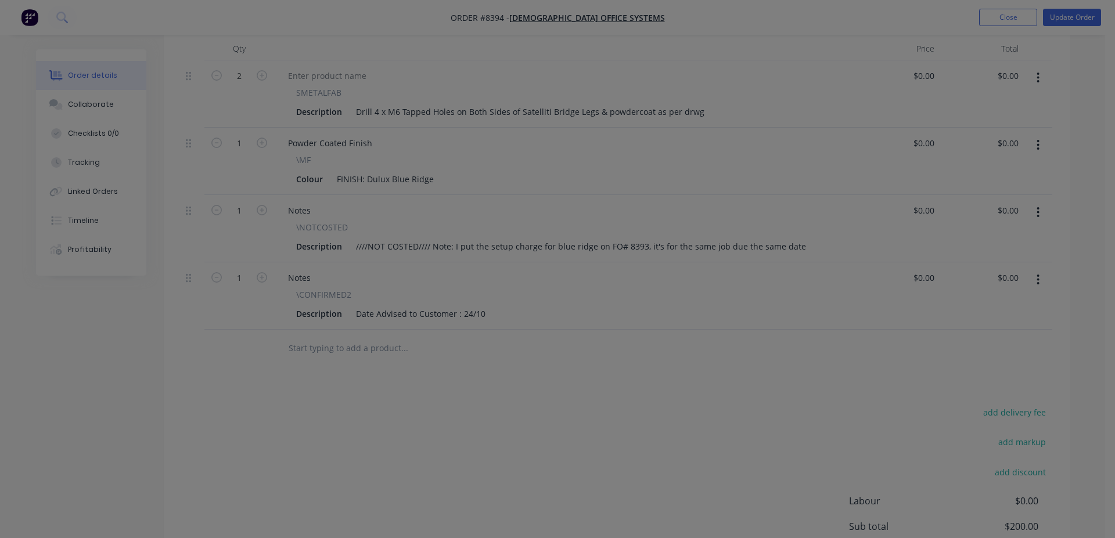
type input "$200.00"
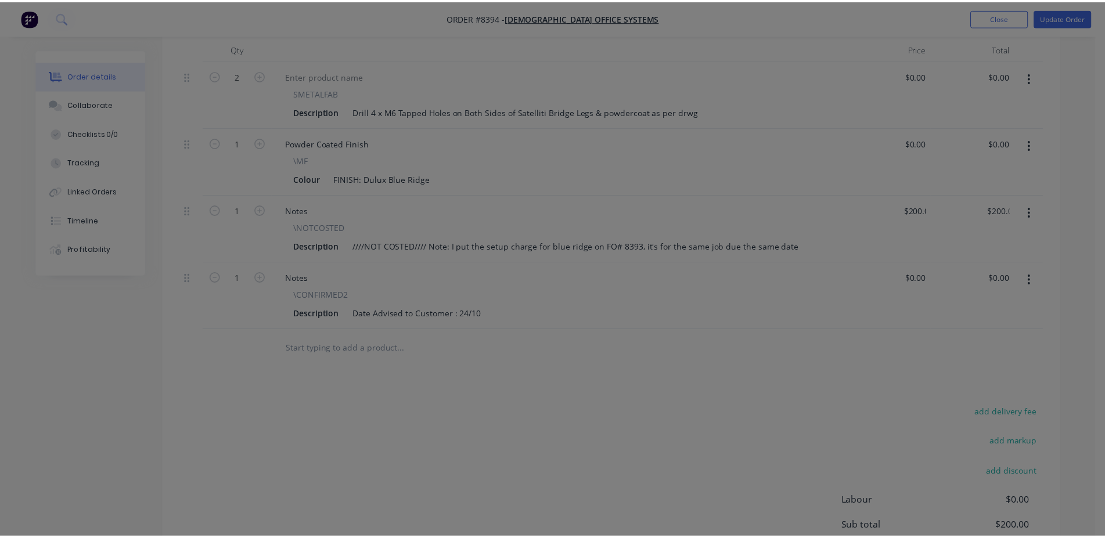
scroll to position [355, 0]
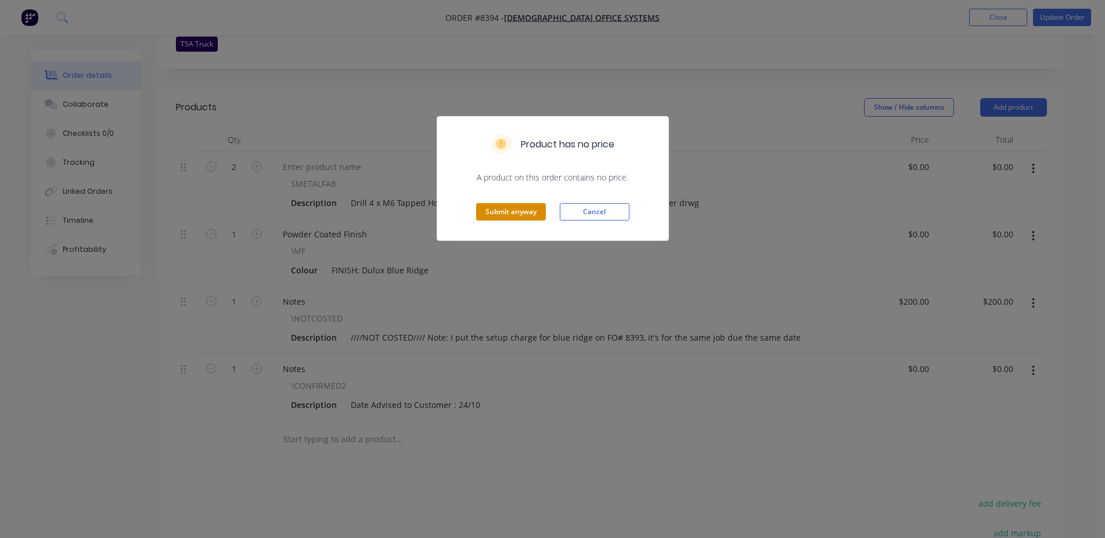
click at [493, 212] on button "Submit anyway" at bounding box center [511, 211] width 70 height 17
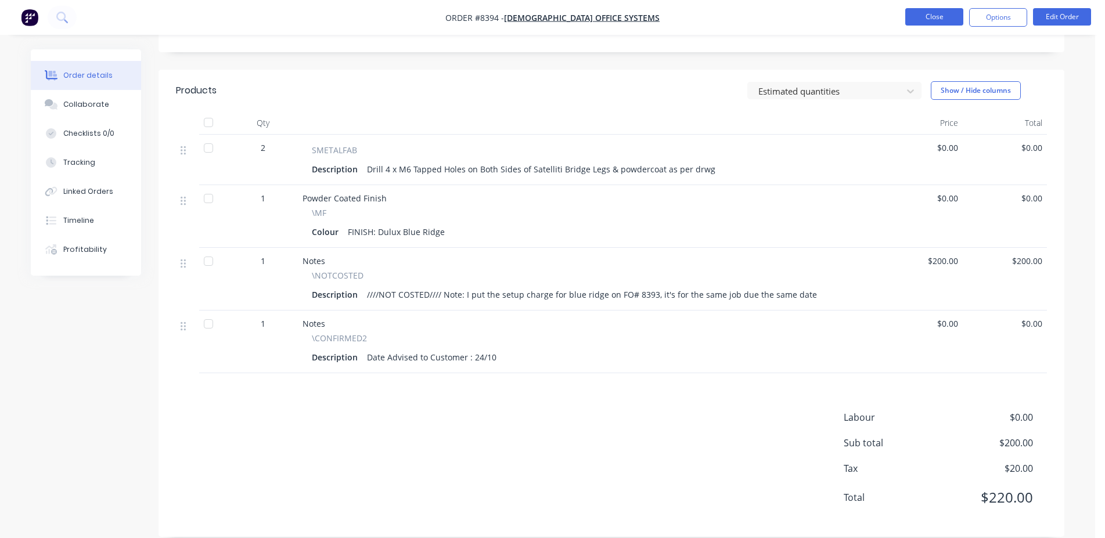
click at [942, 10] on button "Close" at bounding box center [935, 16] width 58 height 17
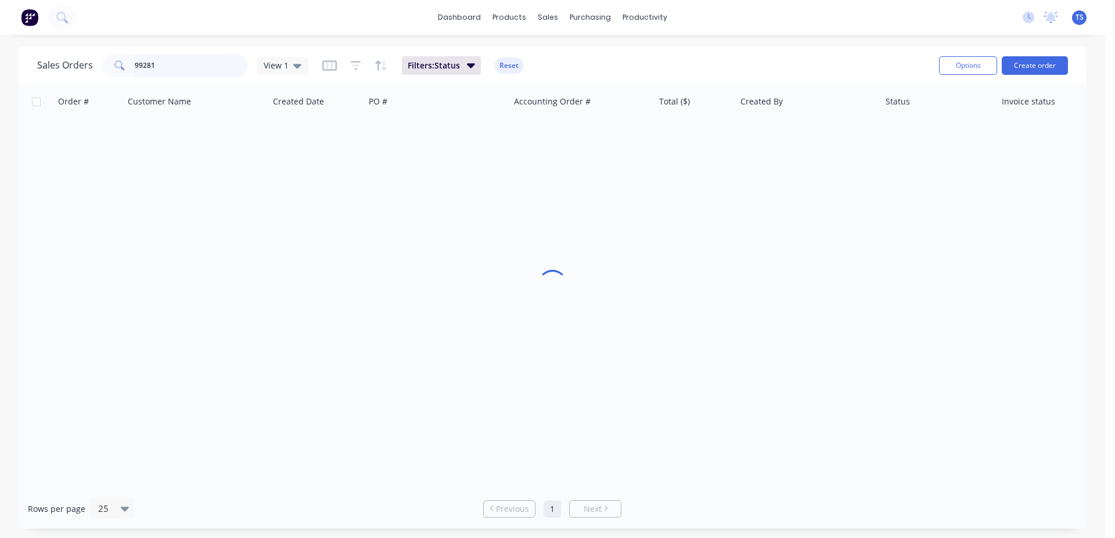
click at [210, 75] on input "99281" at bounding box center [191, 65] width 113 height 23
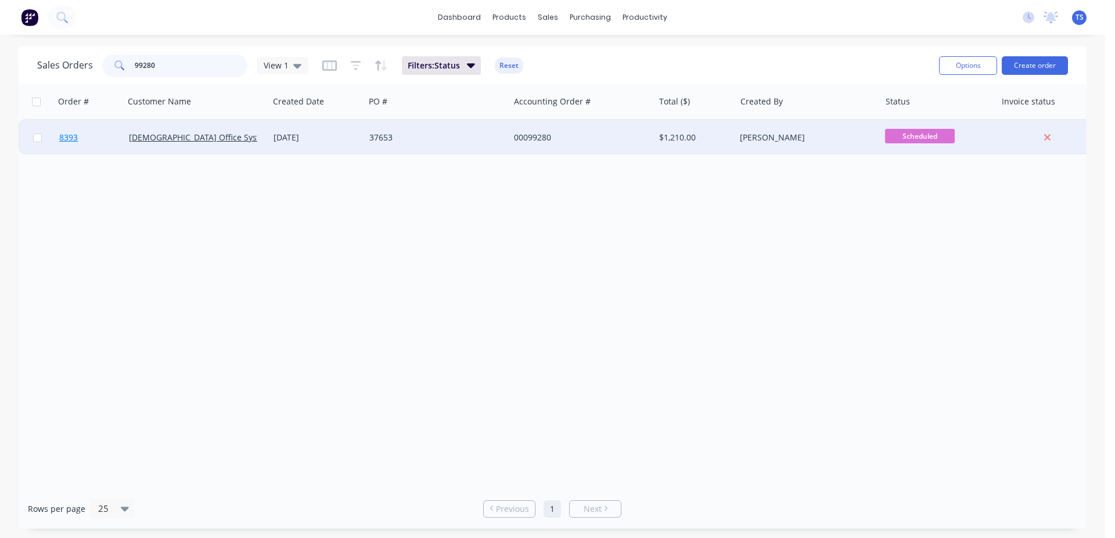
type input "99280"
click at [101, 129] on link "8393" at bounding box center [94, 137] width 70 height 35
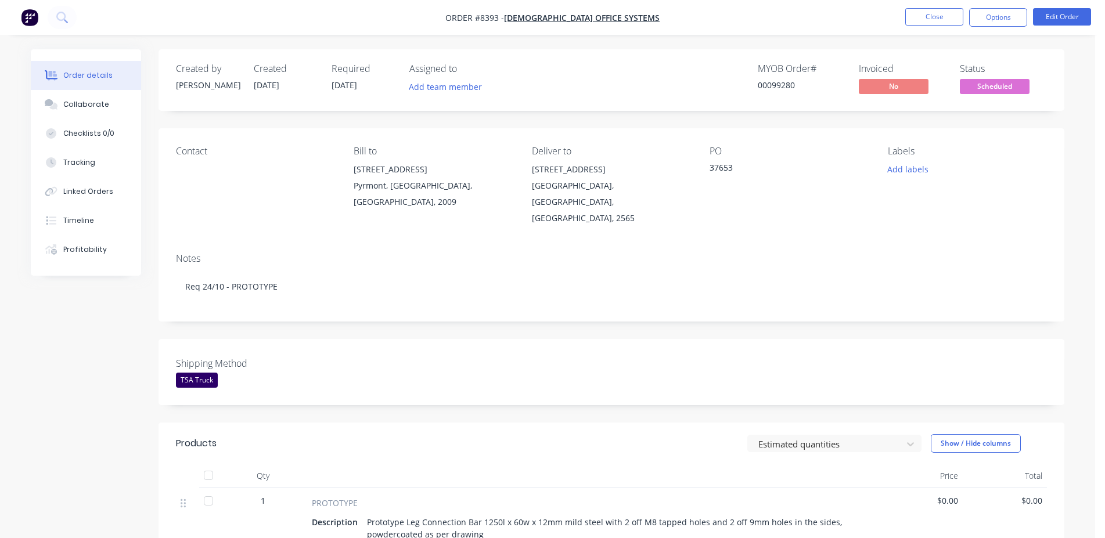
click at [1029, 20] on ul "Close Options Edit Order" at bounding box center [999, 17] width 214 height 19
click at [1039, 23] on button "Edit Order" at bounding box center [1062, 16] width 58 height 17
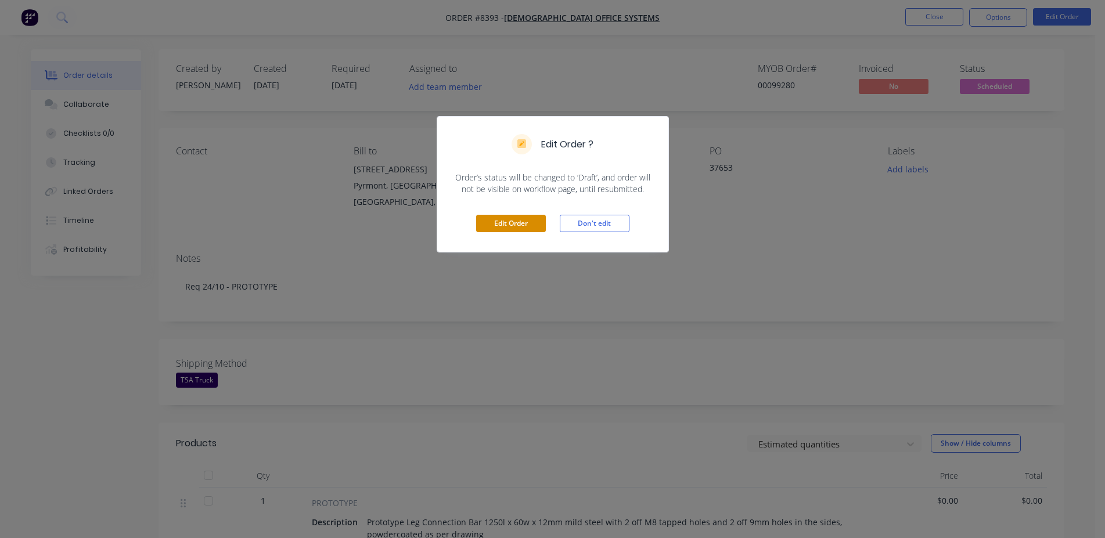
click at [514, 224] on button "Edit Order" at bounding box center [511, 223] width 70 height 17
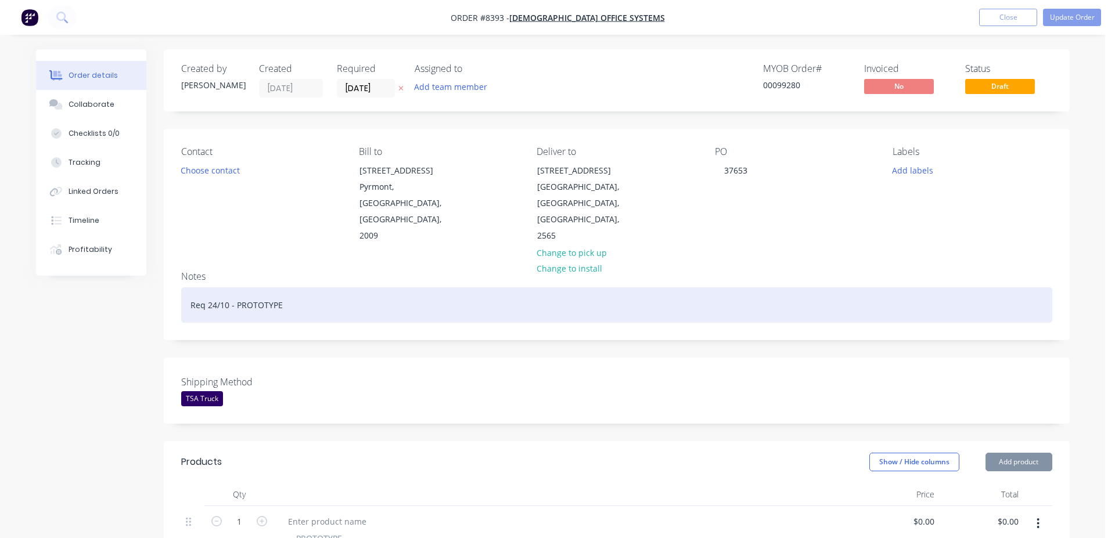
type input "$50.00"
type input "$100.00"
type input "$1,000.00"
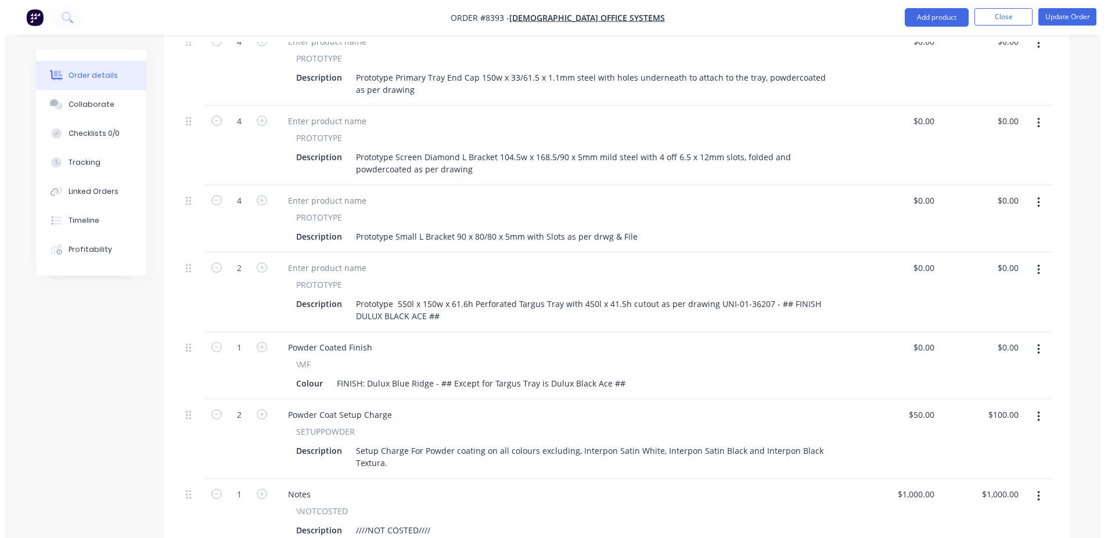
scroll to position [829, 0]
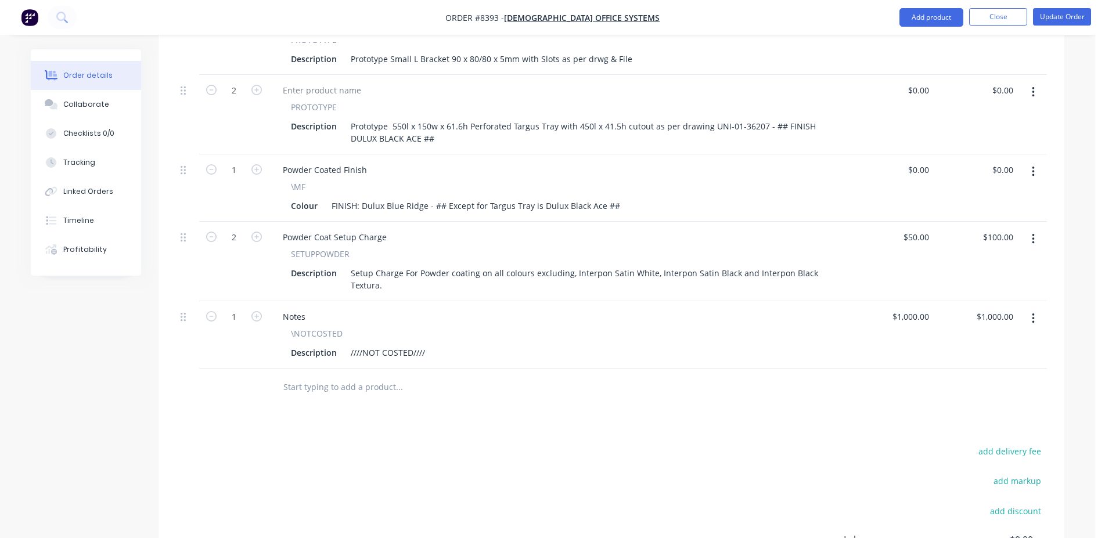
click at [373, 376] on input "text" at bounding box center [399, 387] width 232 height 23
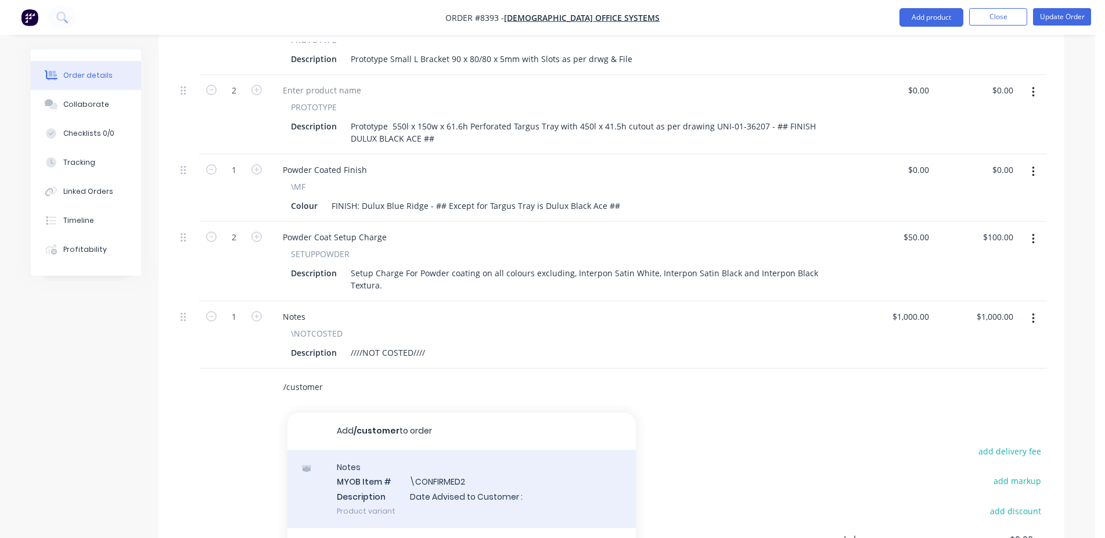
type input "/customer"
click at [481, 461] on div "Notes MYOB Item # \CONFIRMED2 Description Date Advised to Customer : Product va…" at bounding box center [462, 489] width 349 height 78
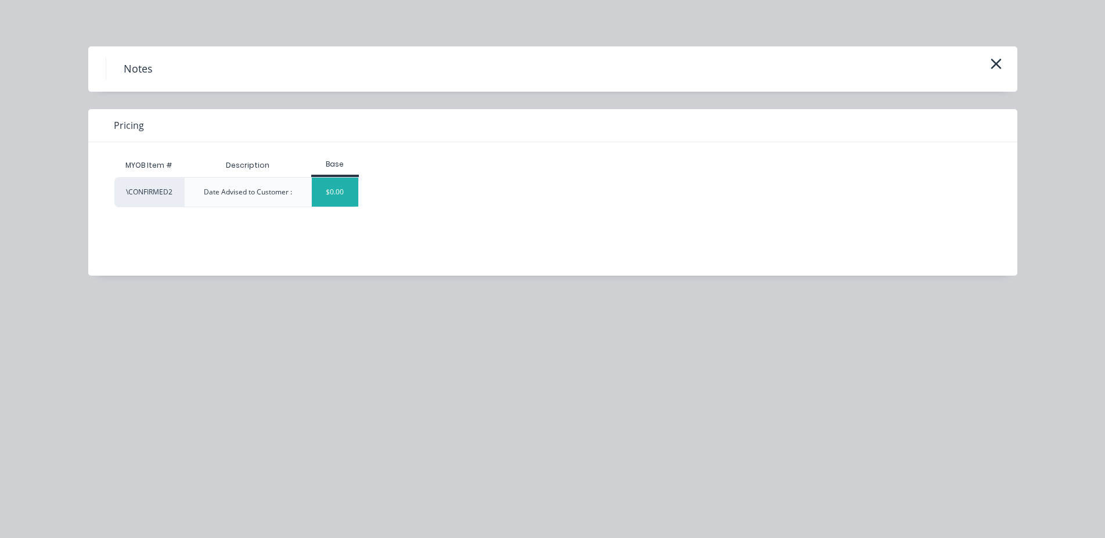
click at [332, 190] on div "$0.00" at bounding box center [335, 192] width 47 height 29
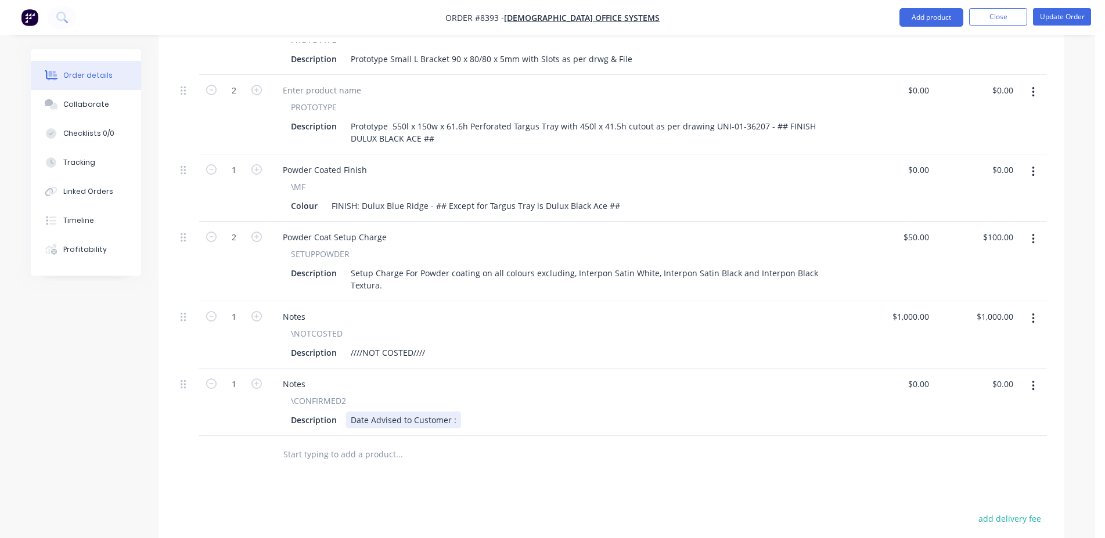
click at [454, 412] on div "Date Advised to Customer :" at bounding box center [403, 420] width 115 height 17
click at [1067, 19] on button "Update Order" at bounding box center [1062, 16] width 58 height 17
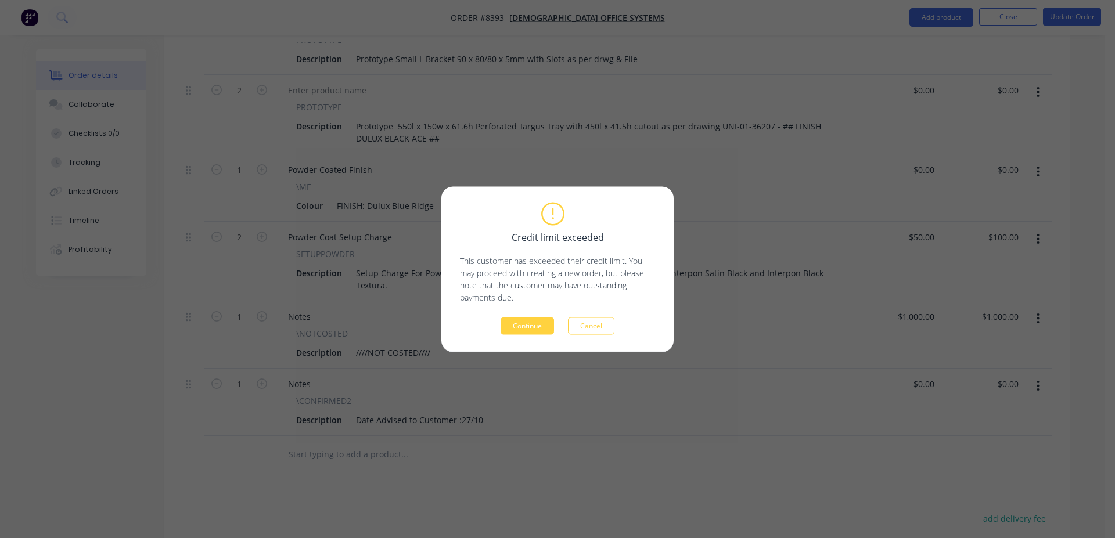
click at [504, 343] on div "Credit limit exceeded This customer has exceeded their credit limit. You may pr…" at bounding box center [557, 269] width 232 height 166
click at [512, 337] on div "Credit limit exceeded This customer has exceeded their credit limit. You may pr…" at bounding box center [557, 269] width 232 height 166
click at [522, 331] on button "Continue" at bounding box center [527, 325] width 53 height 17
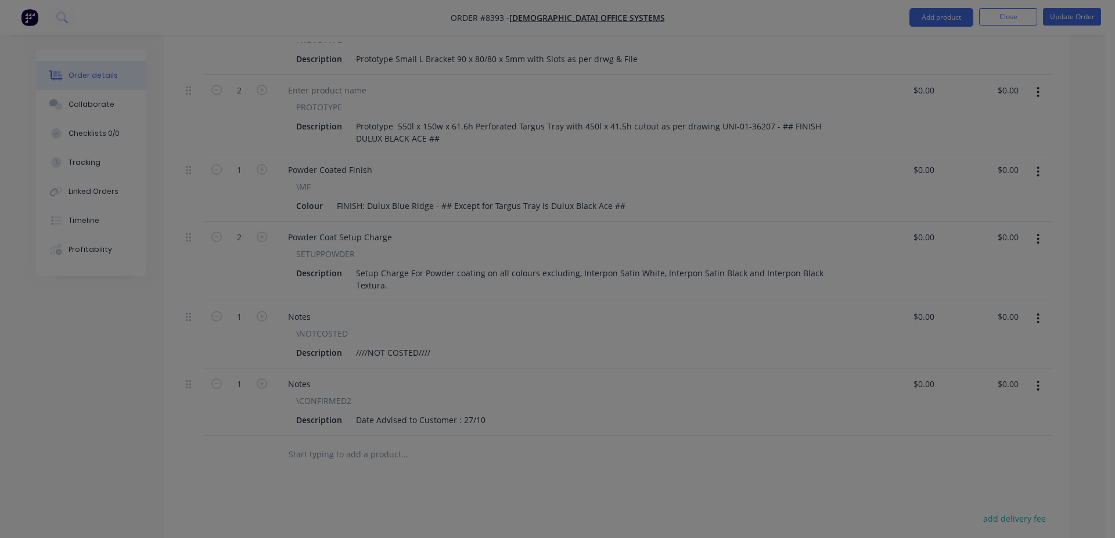
type input "$50.00"
type input "$100.00"
type input "$1,000.00"
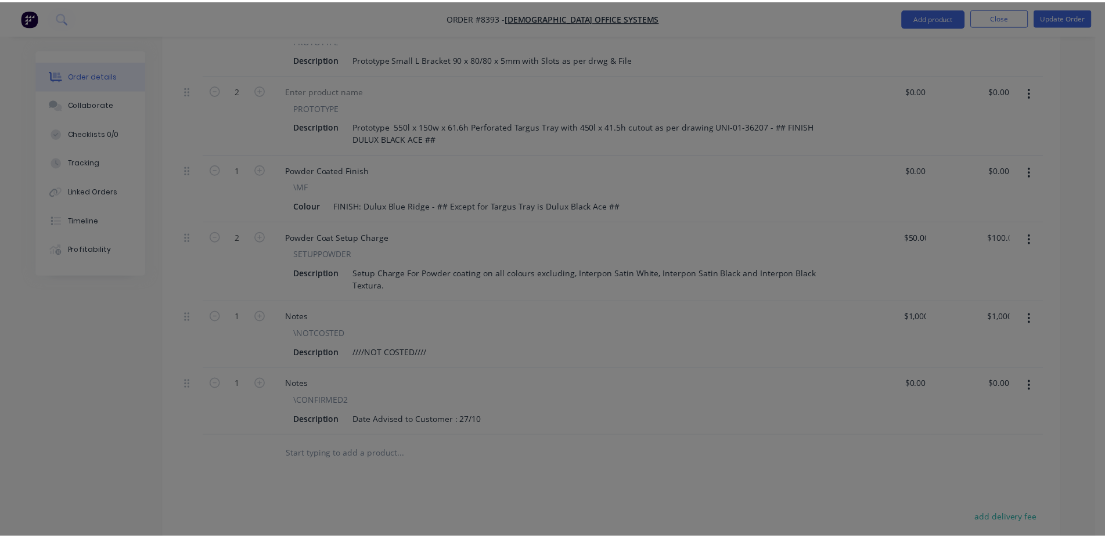
scroll to position [743, 0]
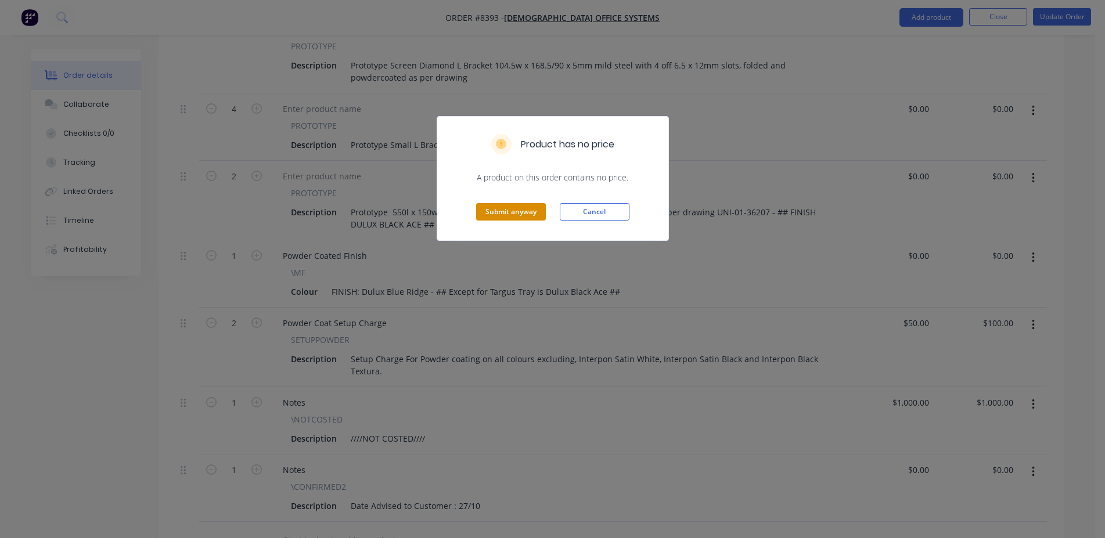
click at [525, 215] on button "Submit anyway" at bounding box center [511, 211] width 70 height 17
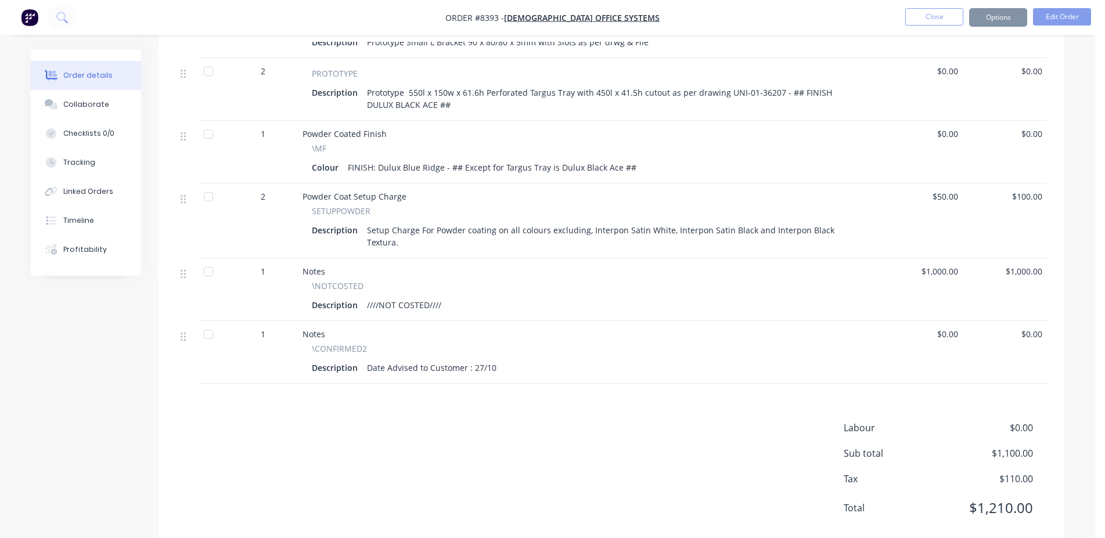
scroll to position [742, 0]
click at [920, 22] on button "Close" at bounding box center [935, 16] width 58 height 17
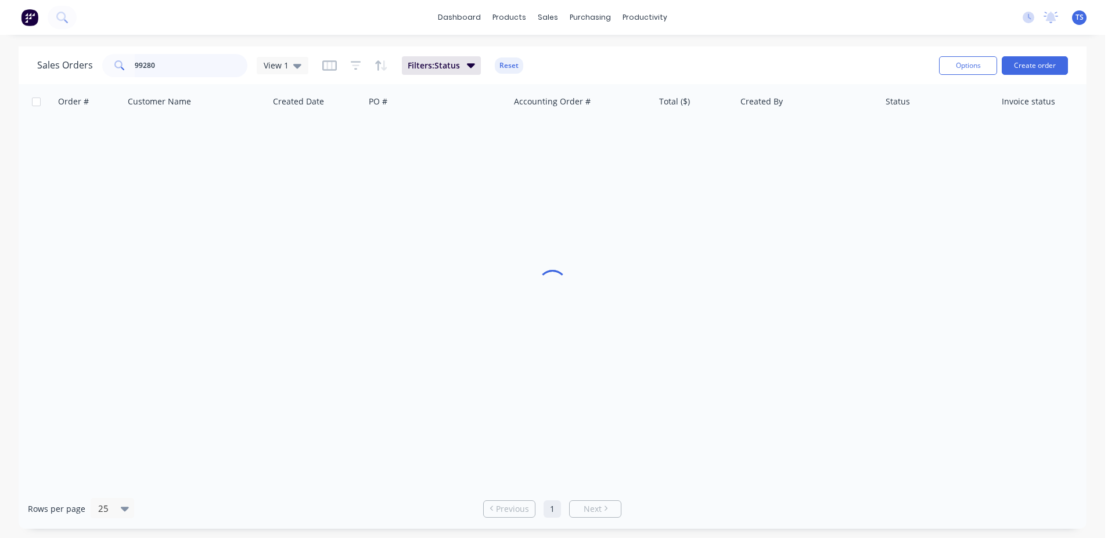
click at [227, 70] on input "99280" at bounding box center [191, 65] width 113 height 23
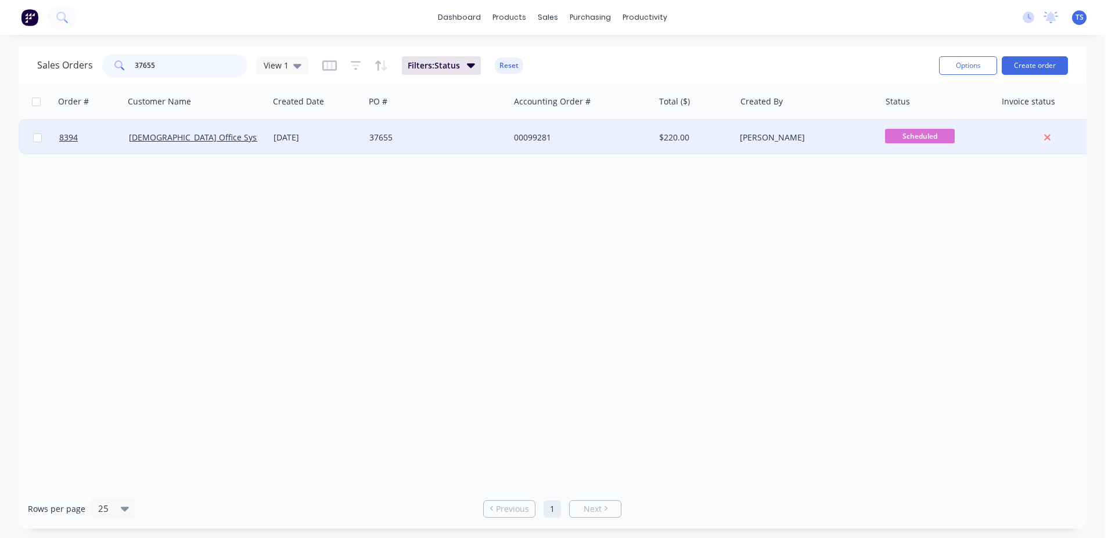
type input "37655"
click at [58, 143] on div at bounding box center [90, 137] width 70 height 35
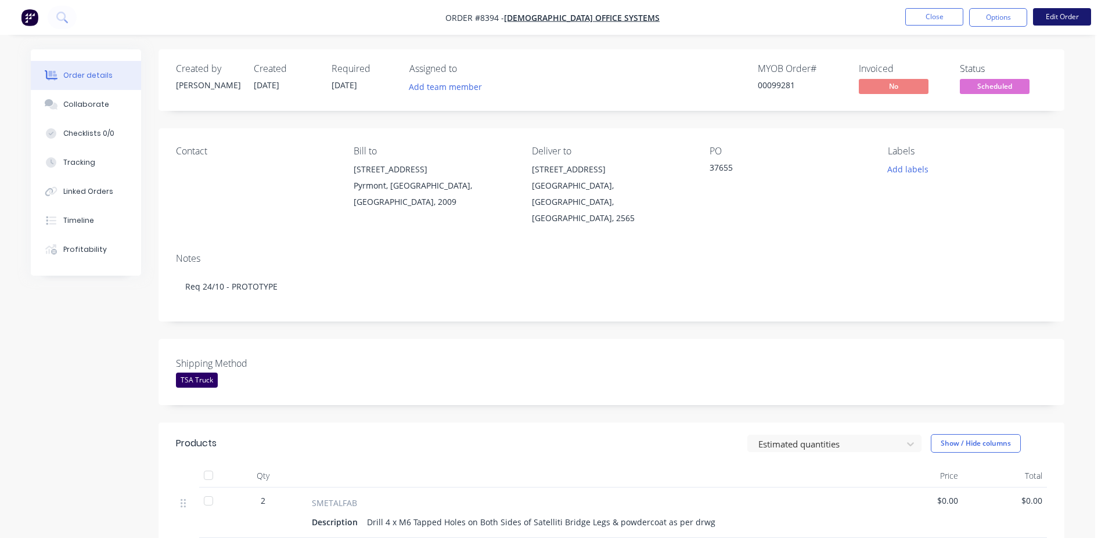
click at [1043, 23] on button "Edit Order" at bounding box center [1062, 16] width 58 height 17
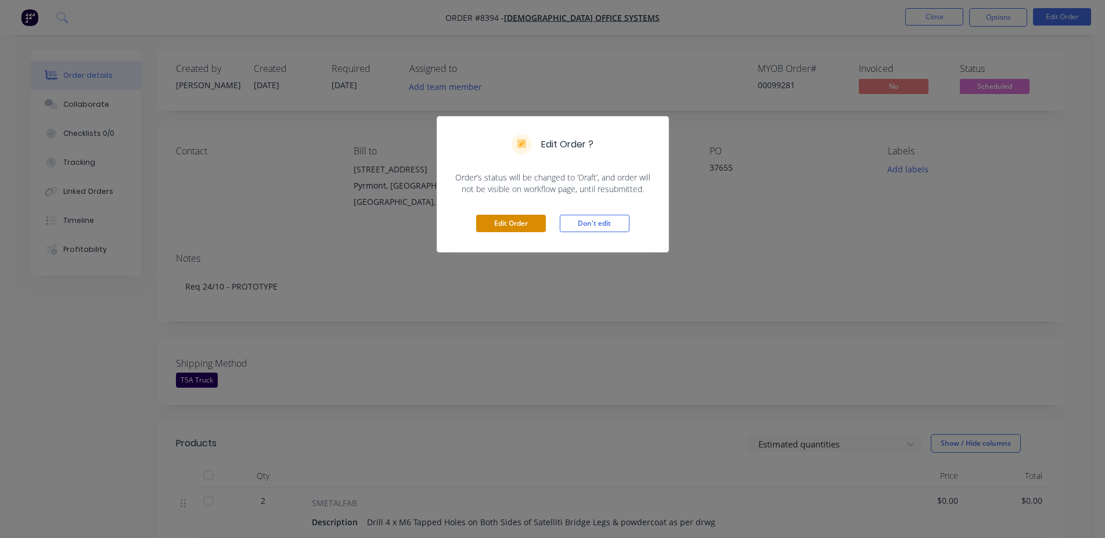
click at [488, 223] on button "Edit Order" at bounding box center [511, 223] width 70 height 17
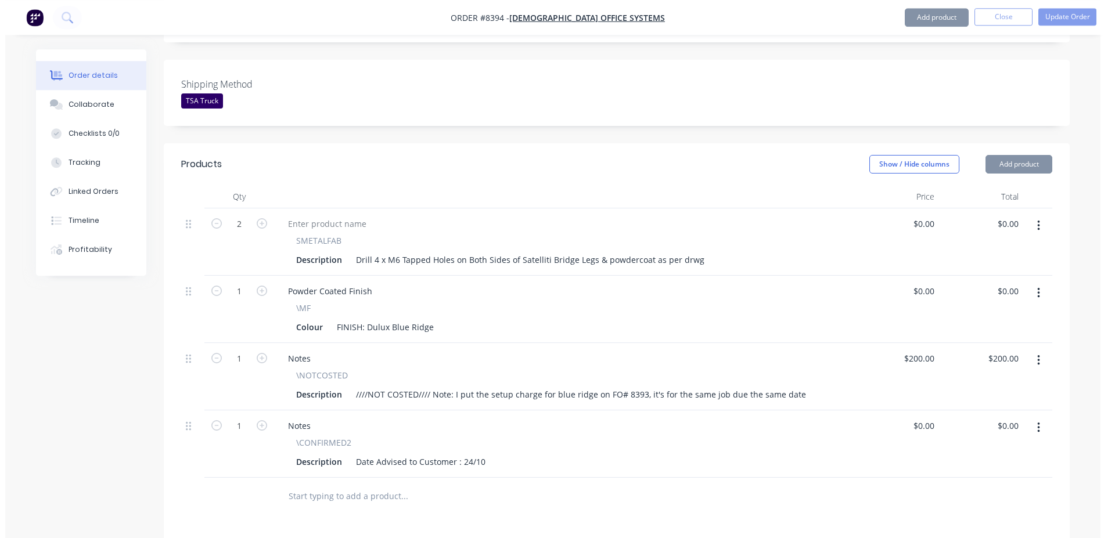
scroll to position [513, 0]
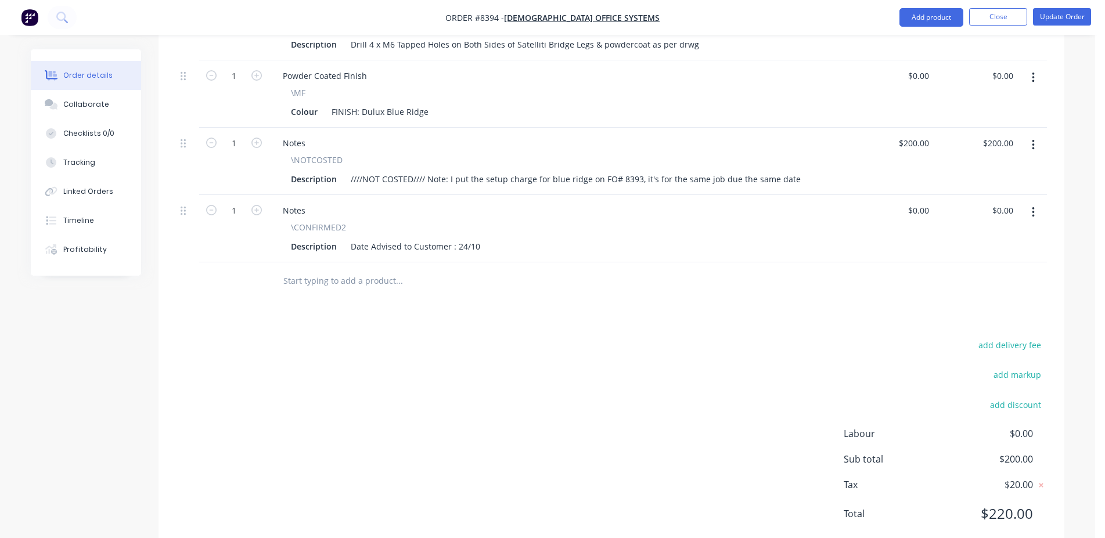
click at [378, 270] on input "text" at bounding box center [399, 281] width 232 height 23
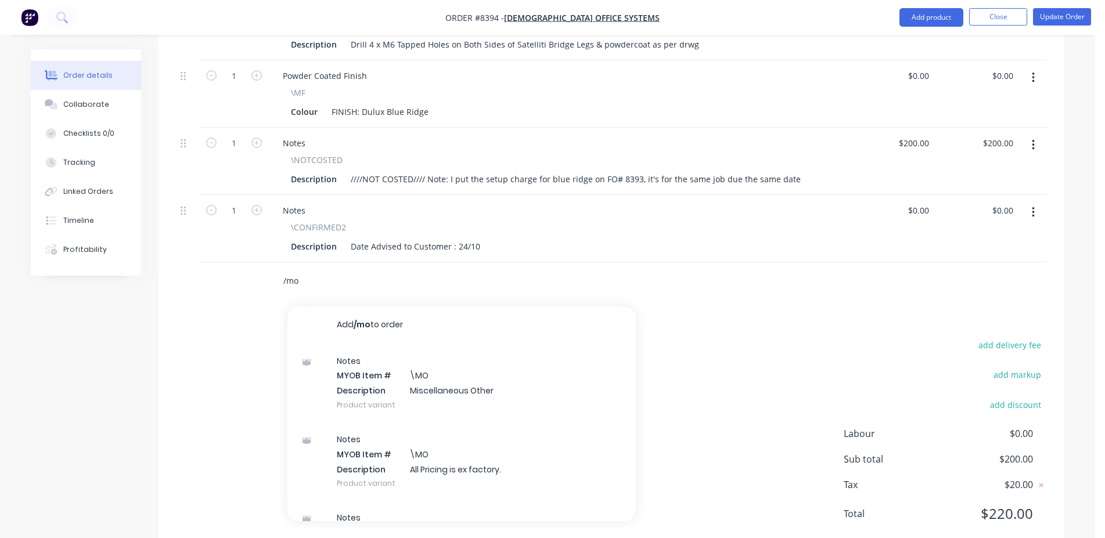
type input "/mo"
click at [474, 355] on div "Notes MYOB Item # \MO Description Miscellaneous Other Product variant" at bounding box center [462, 383] width 349 height 78
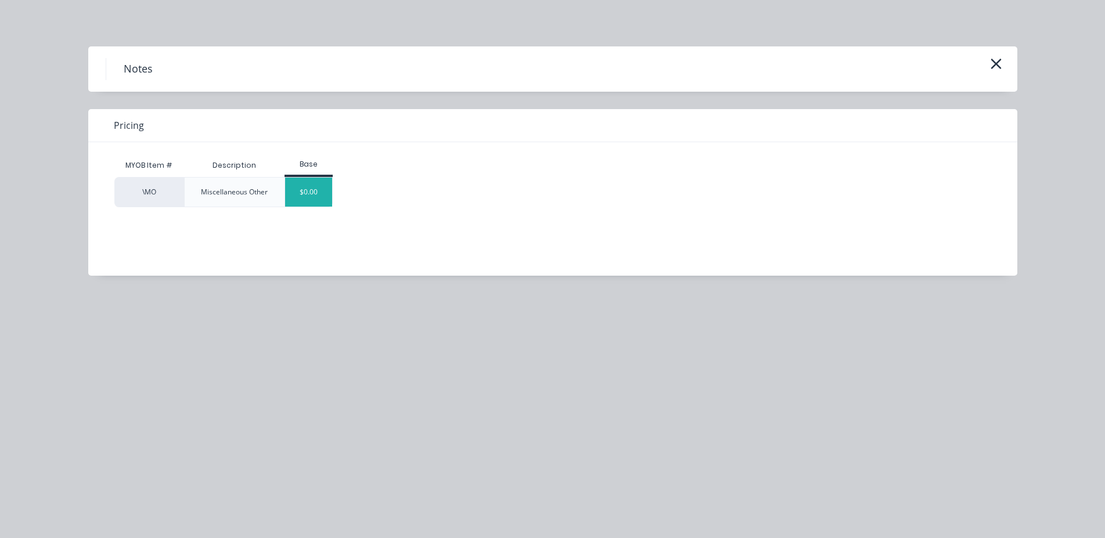
click at [312, 188] on div "$0.00" at bounding box center [308, 192] width 47 height 29
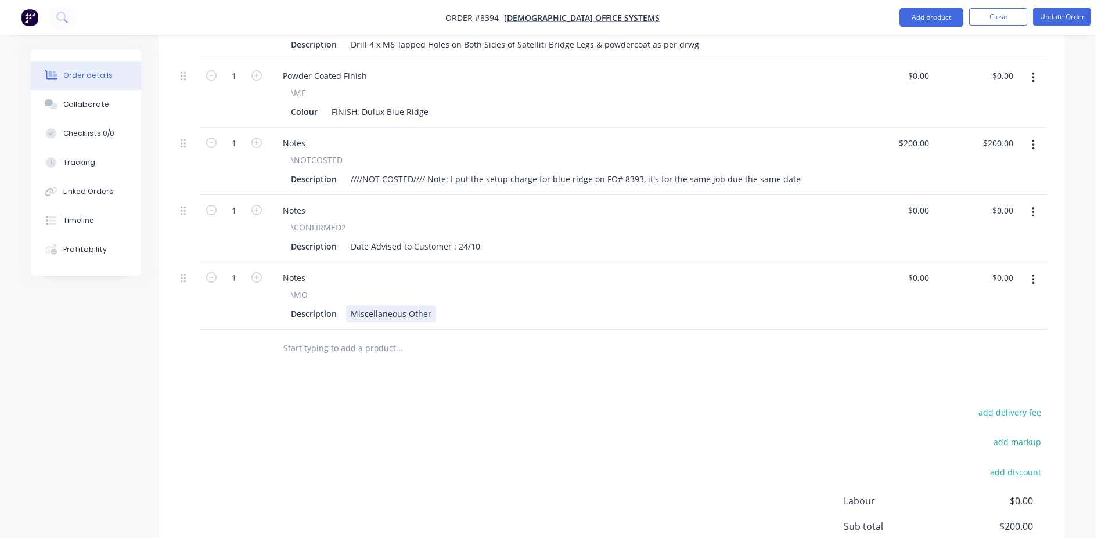
click at [428, 306] on div "Miscellaneous Other" at bounding box center [391, 314] width 90 height 17
click at [1065, 19] on button "Update Order" at bounding box center [1062, 16] width 58 height 17
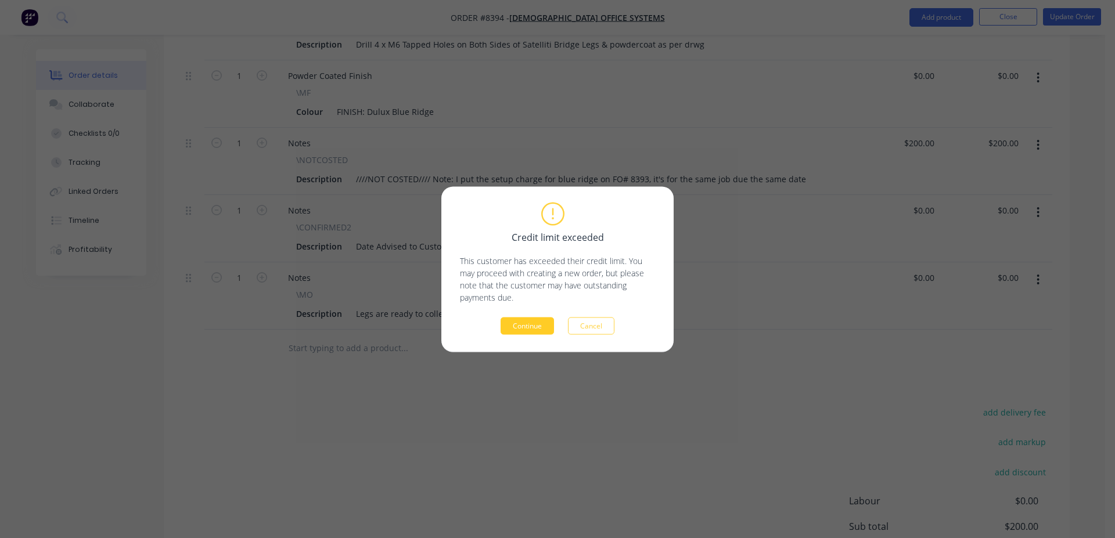
drag, startPoint x: 538, startPoint y: 310, endPoint x: 537, endPoint y: 318, distance: 8.2
click at [538, 311] on div "Credit limit exceeded This customer has exceeded their credit limit. You may pr…" at bounding box center [557, 269] width 195 height 131
click at [537, 318] on button "Continue" at bounding box center [527, 325] width 53 height 17
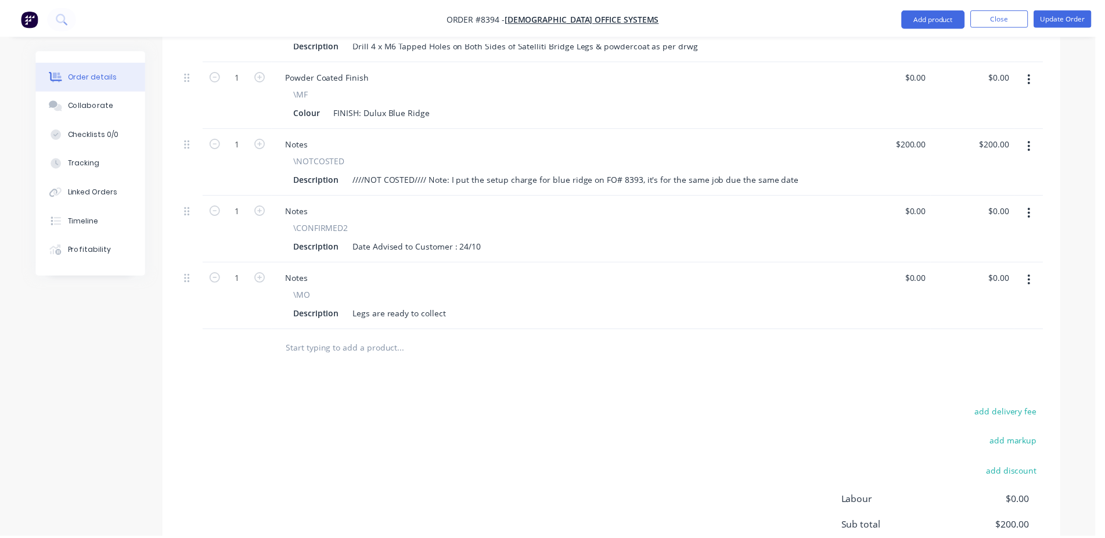
scroll to position [418, 0]
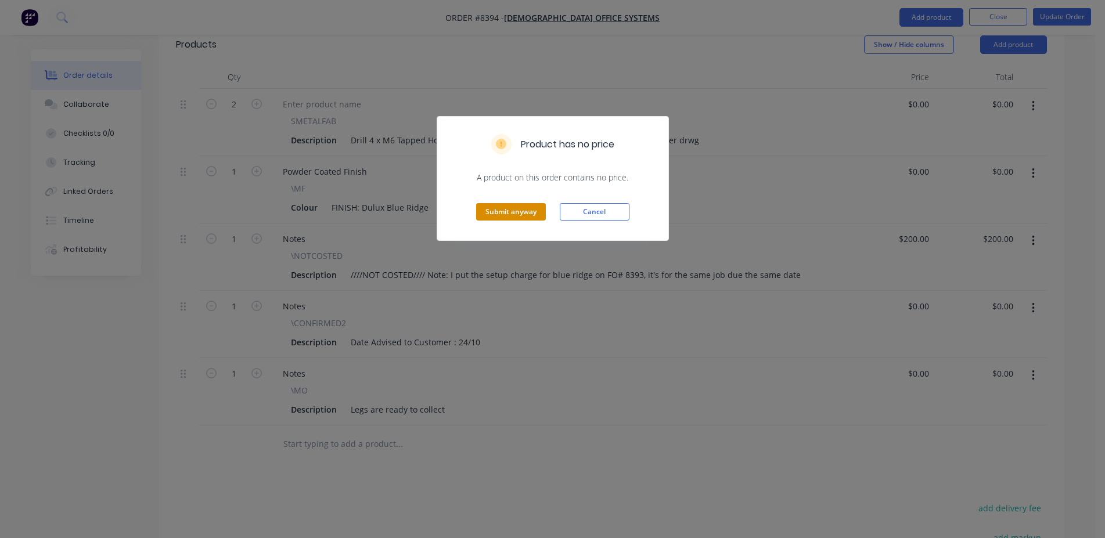
click at [491, 204] on button "Submit anyway" at bounding box center [511, 211] width 70 height 17
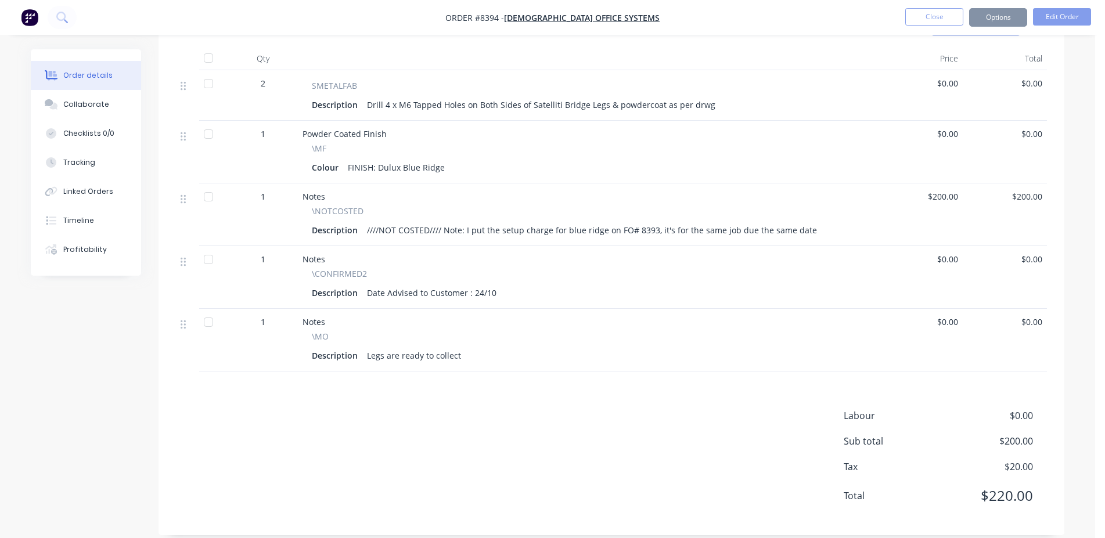
scroll to position [416, 0]
click at [935, 12] on button "Close" at bounding box center [935, 16] width 58 height 17
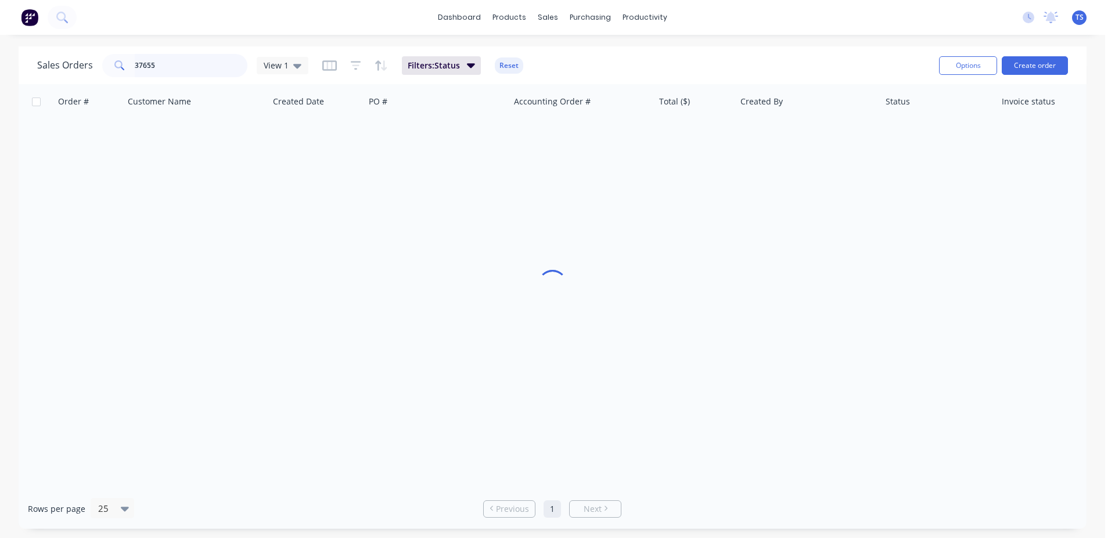
click at [193, 68] on input "37655" at bounding box center [191, 65] width 113 height 23
click at [193, 67] on input "37655" at bounding box center [191, 65] width 113 height 23
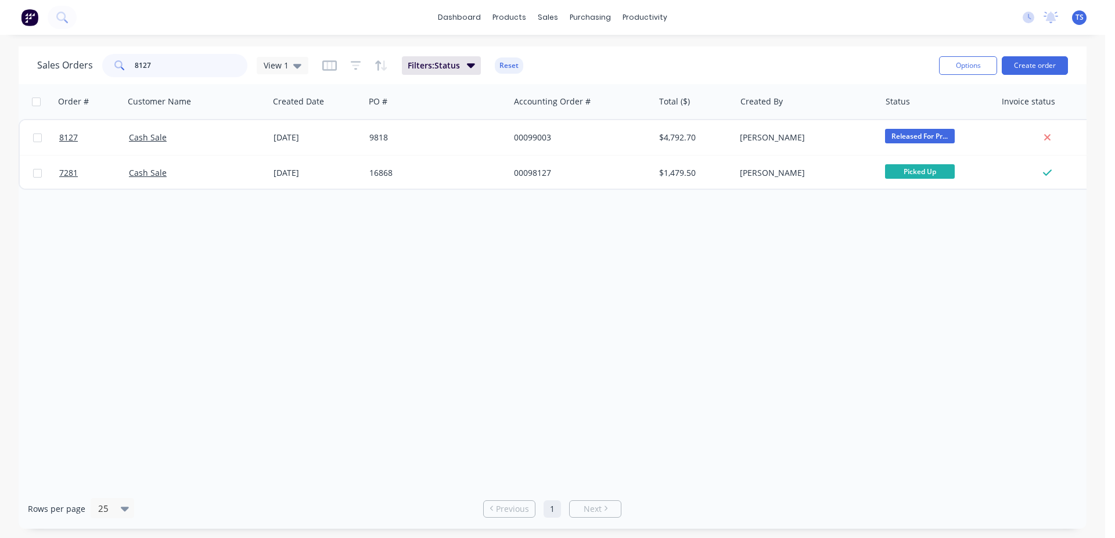
click at [185, 71] on input "8127" at bounding box center [191, 65] width 113 height 23
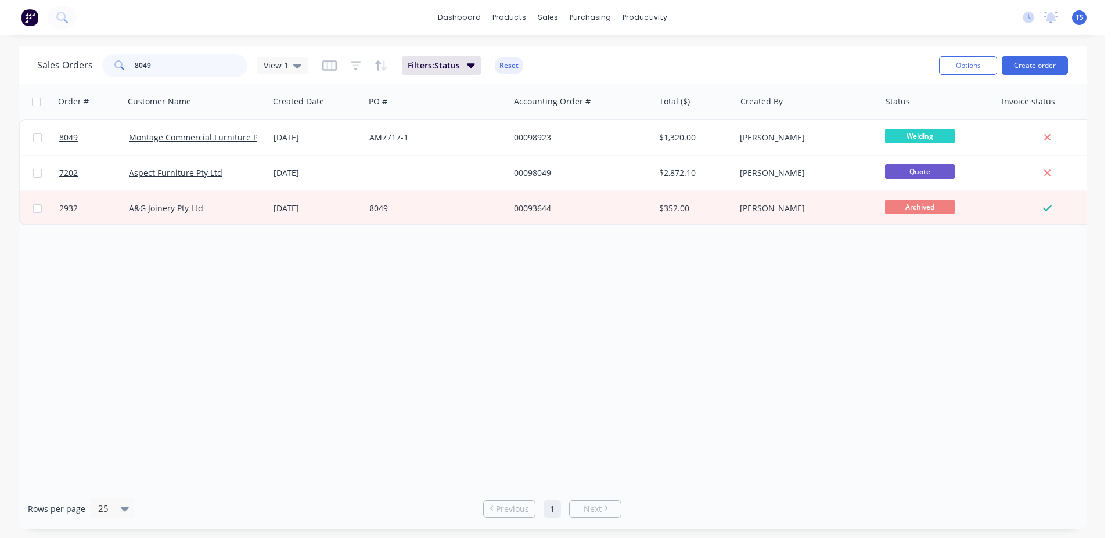
click at [193, 63] on input "8049" at bounding box center [191, 65] width 113 height 23
click at [193, 63] on input "8265" at bounding box center [191, 65] width 113 height 23
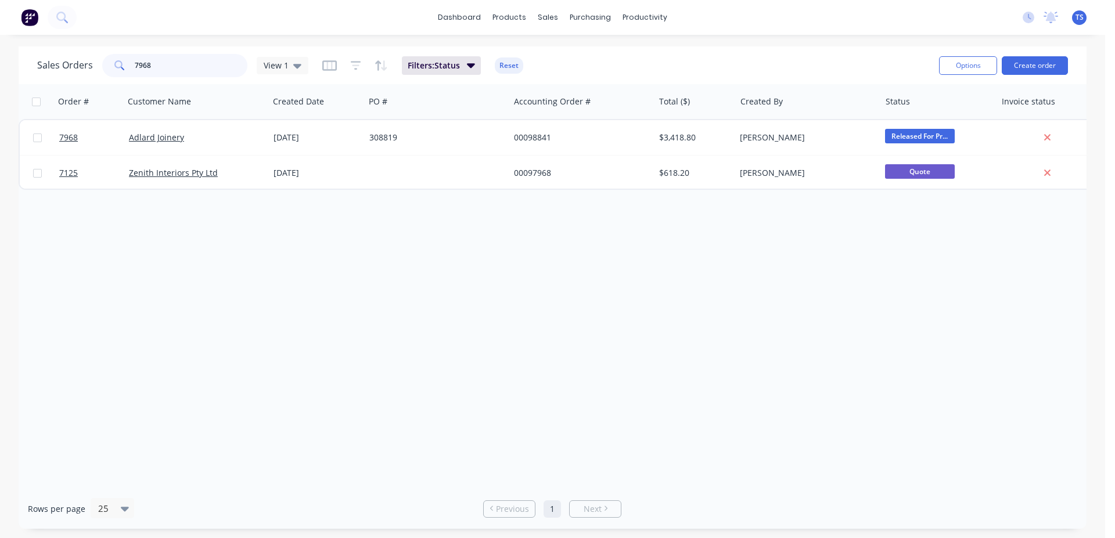
click at [188, 67] on input "7968" at bounding box center [191, 65] width 113 height 23
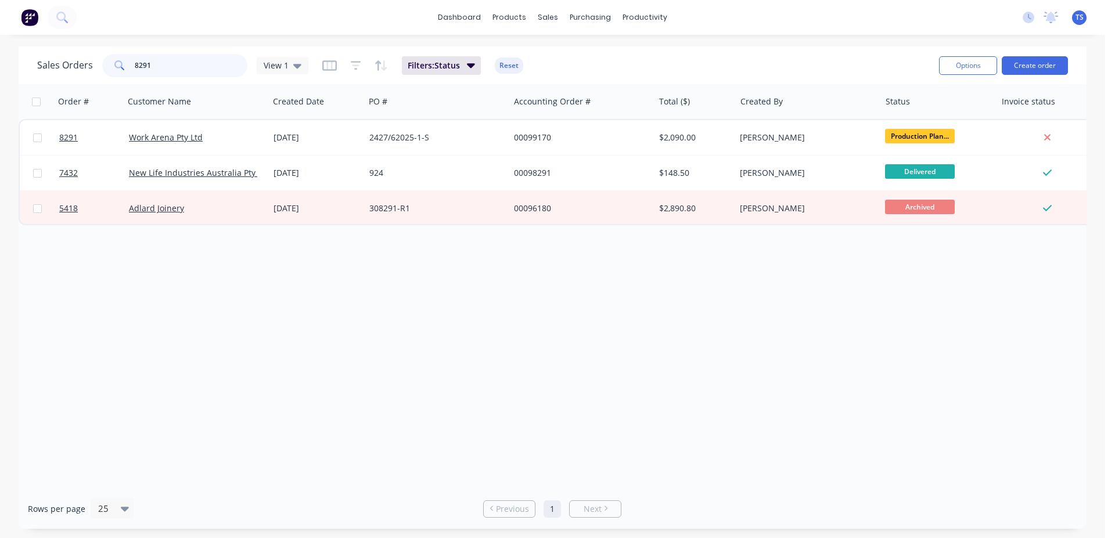
click at [179, 71] on input "8291" at bounding box center [191, 65] width 113 height 23
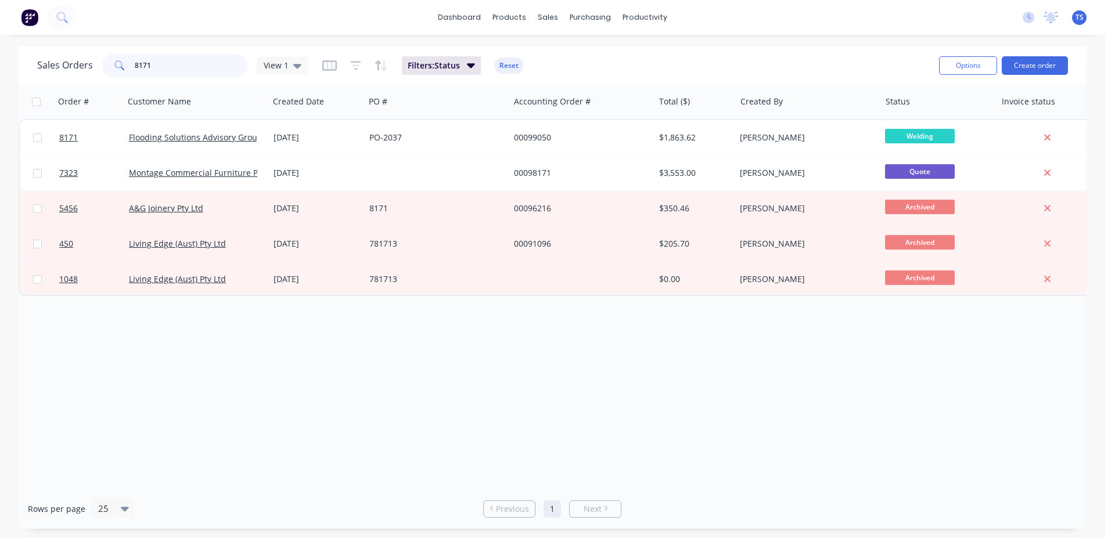
click at [179, 71] on input "8171" at bounding box center [191, 65] width 113 height 23
type input "8163"
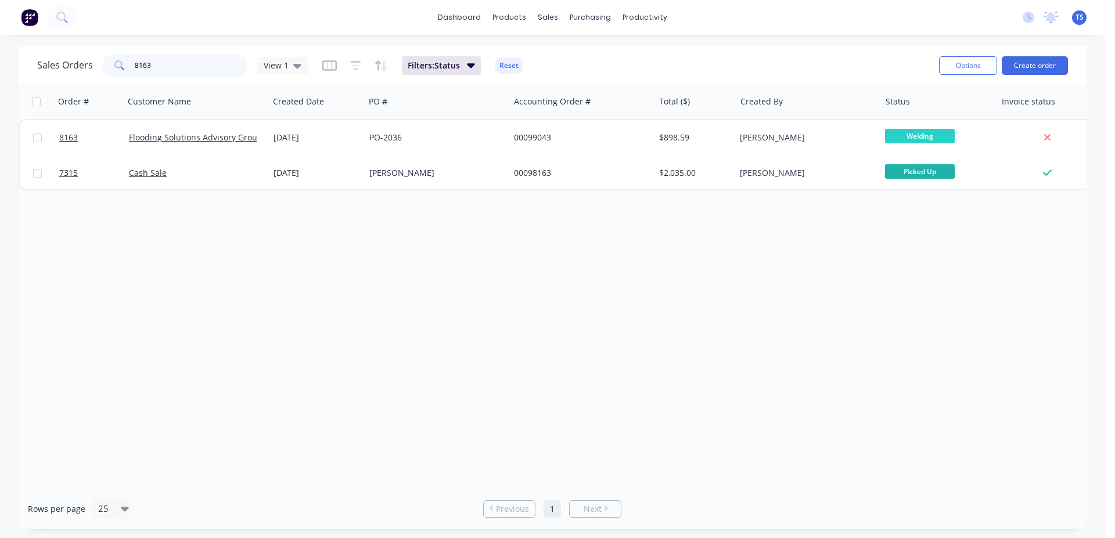
click at [149, 63] on input "8163" at bounding box center [191, 65] width 113 height 23
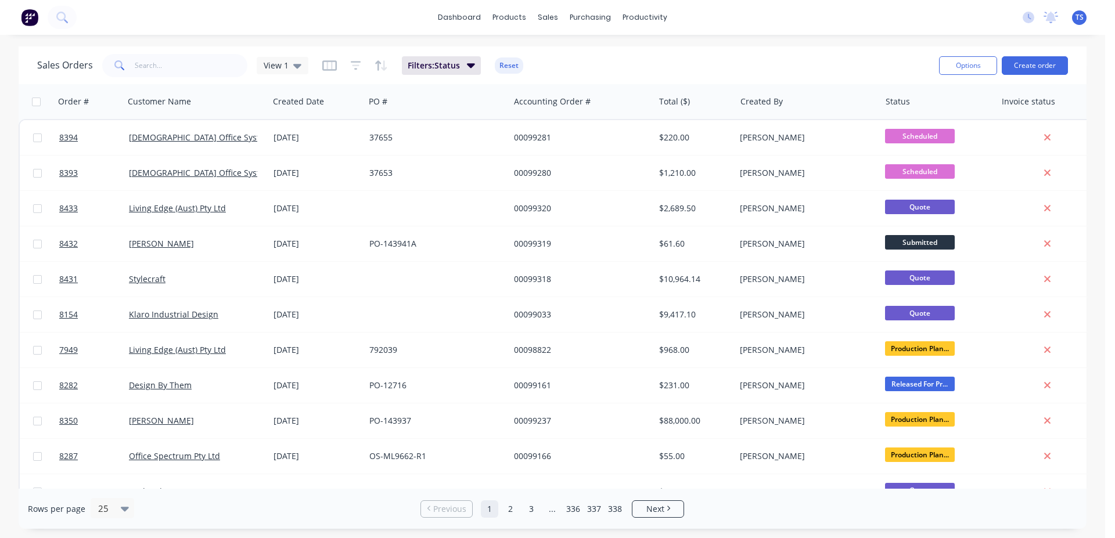
click at [166, 77] on div "Sales Orders View 1 Filters: Status Reset" at bounding box center [483, 65] width 893 height 28
click at [180, 67] on input "text" at bounding box center [191, 65] width 113 height 23
click at [182, 52] on div "Sales Orders View 1 Filters: Status Reset" at bounding box center [483, 65] width 893 height 28
click at [750, 69] on div "Sales Orders View 1 Filters: Status Reset" at bounding box center [483, 65] width 893 height 28
